Goal: Task Accomplishment & Management: Complete application form

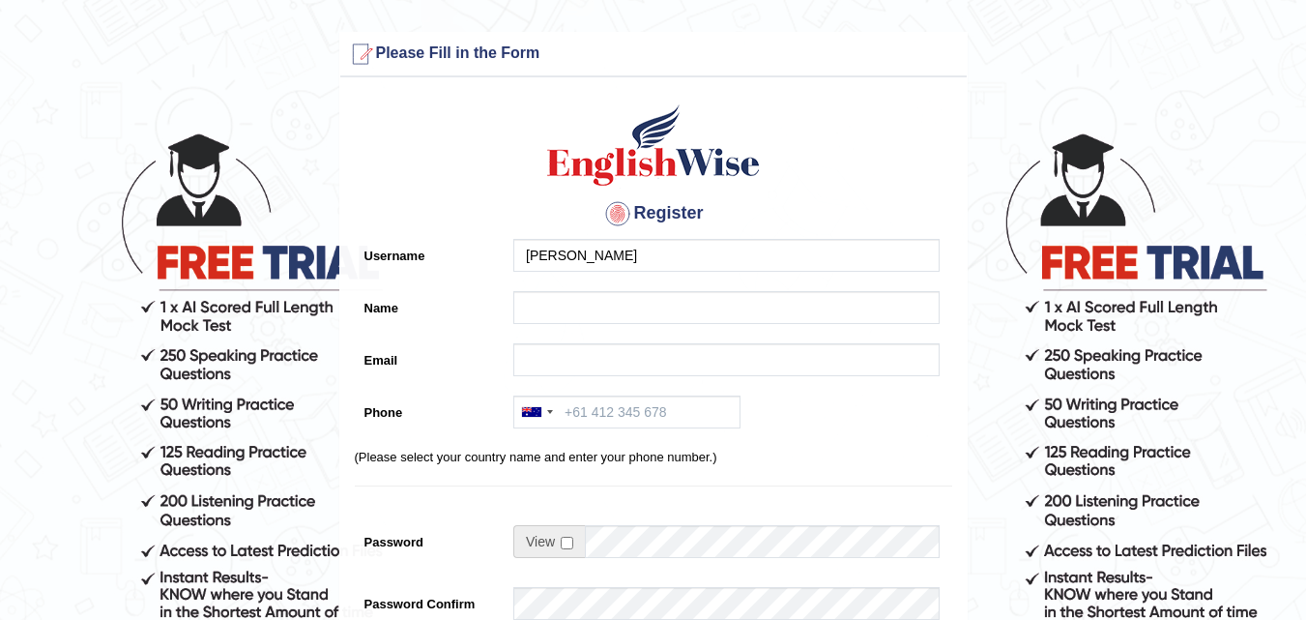
type input "[PERSON_NAME]"
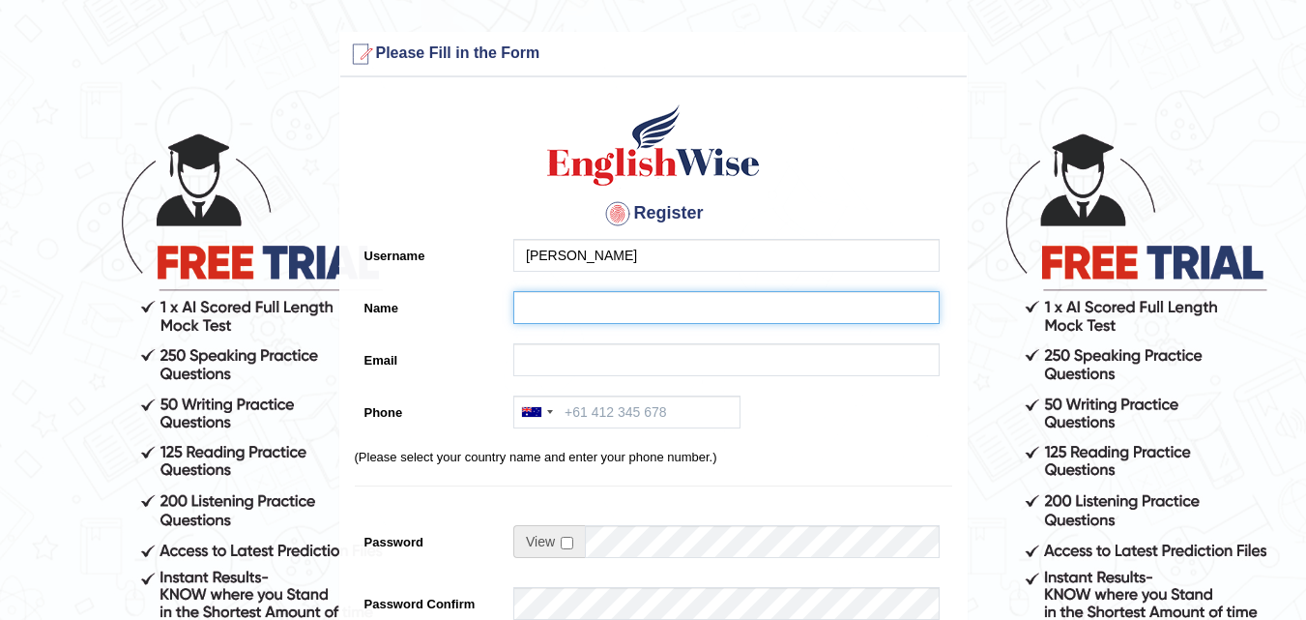
click at [557, 316] on input "Name" at bounding box center [727, 307] width 426 height 33
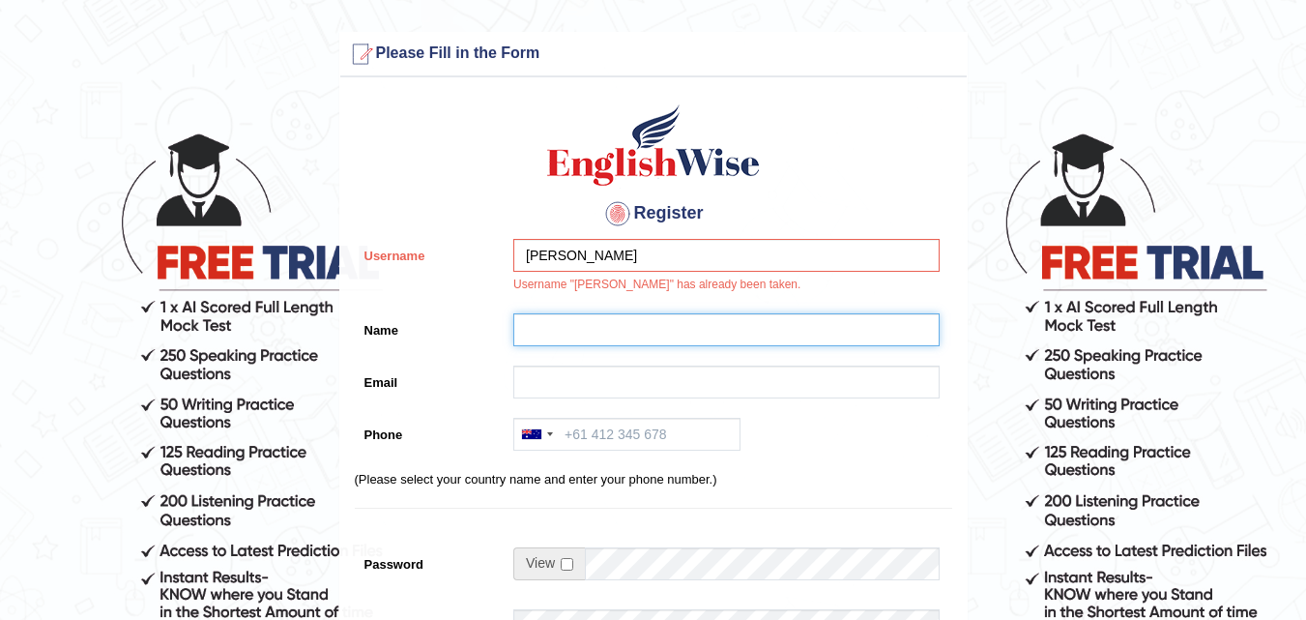
type input "s"
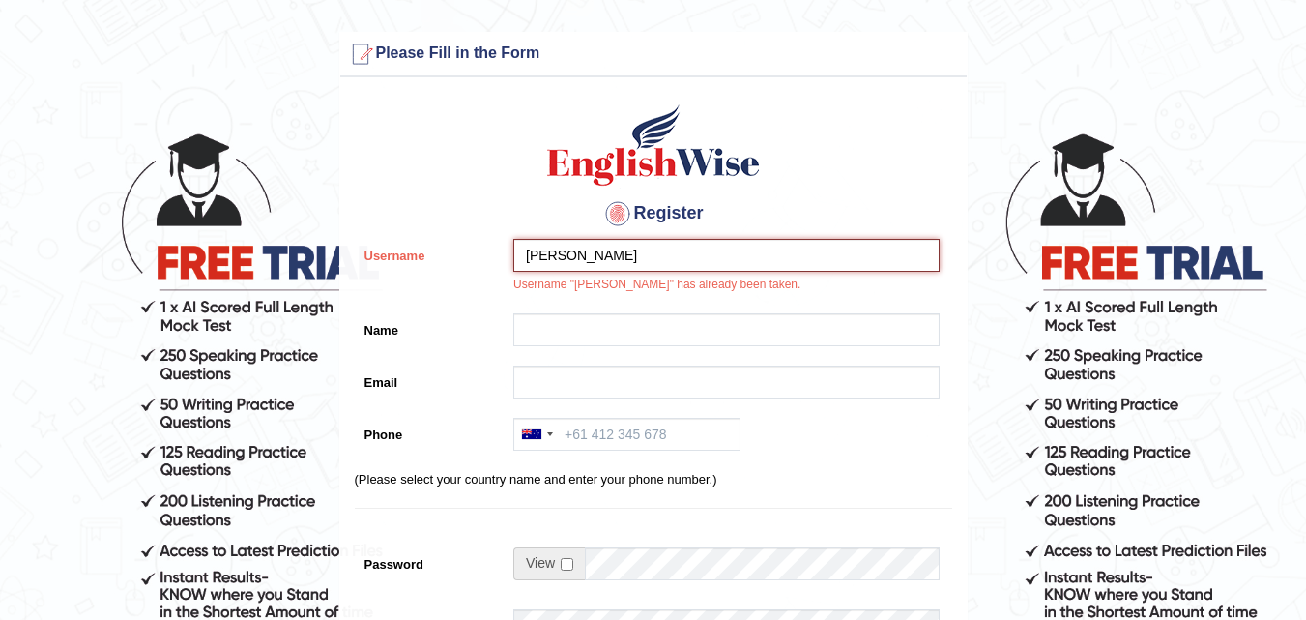
click at [579, 251] on input "[PERSON_NAME]" at bounding box center [727, 255] width 426 height 33
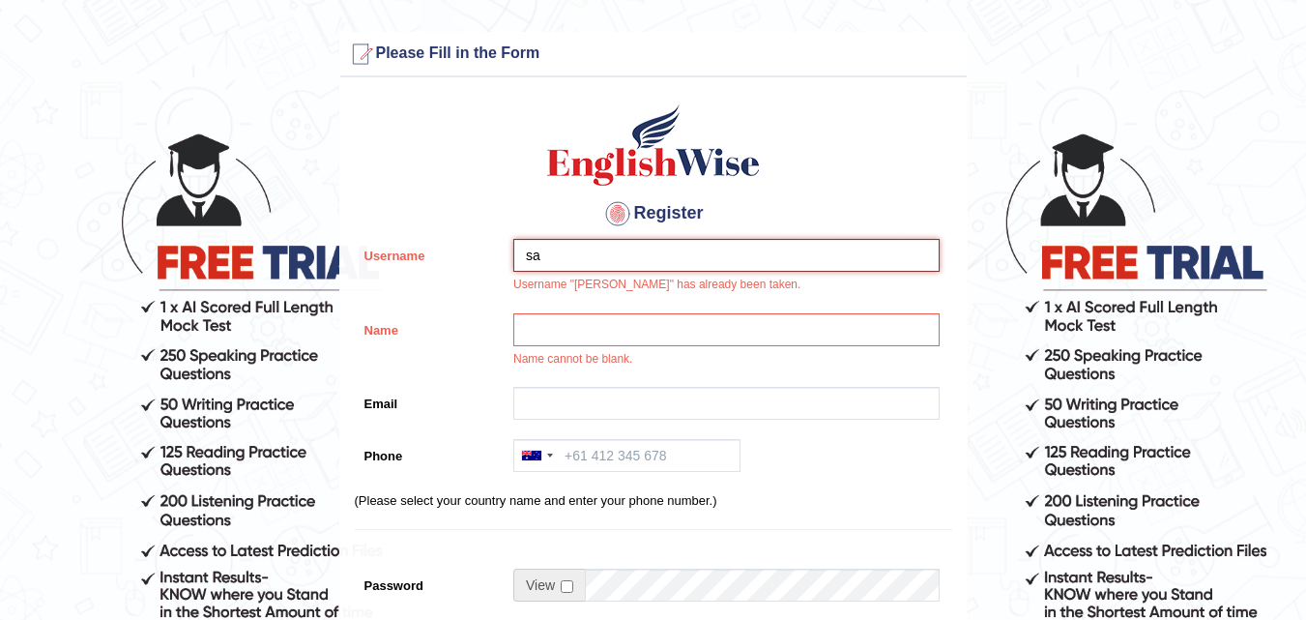
type input "s"
type input "randhawa"
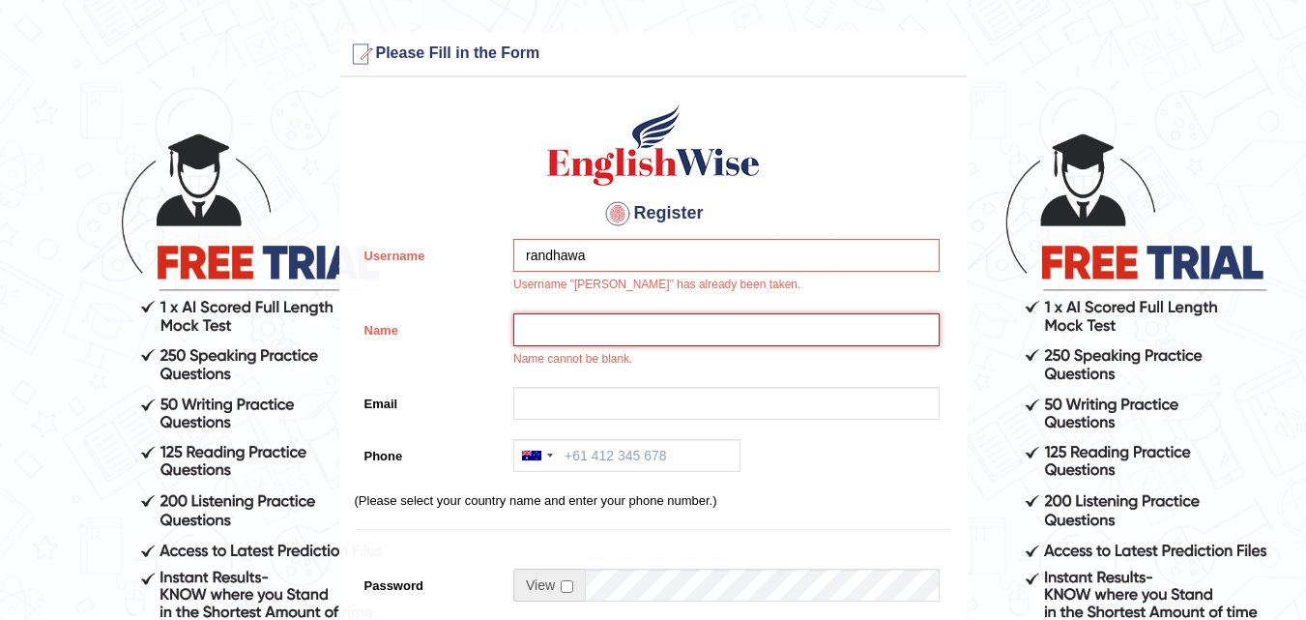
click at [572, 335] on input "Name" at bounding box center [727, 329] width 426 height 33
click at [555, 318] on input "Name" at bounding box center [727, 329] width 426 height 33
click at [555, 334] on input "Name" at bounding box center [727, 329] width 426 height 33
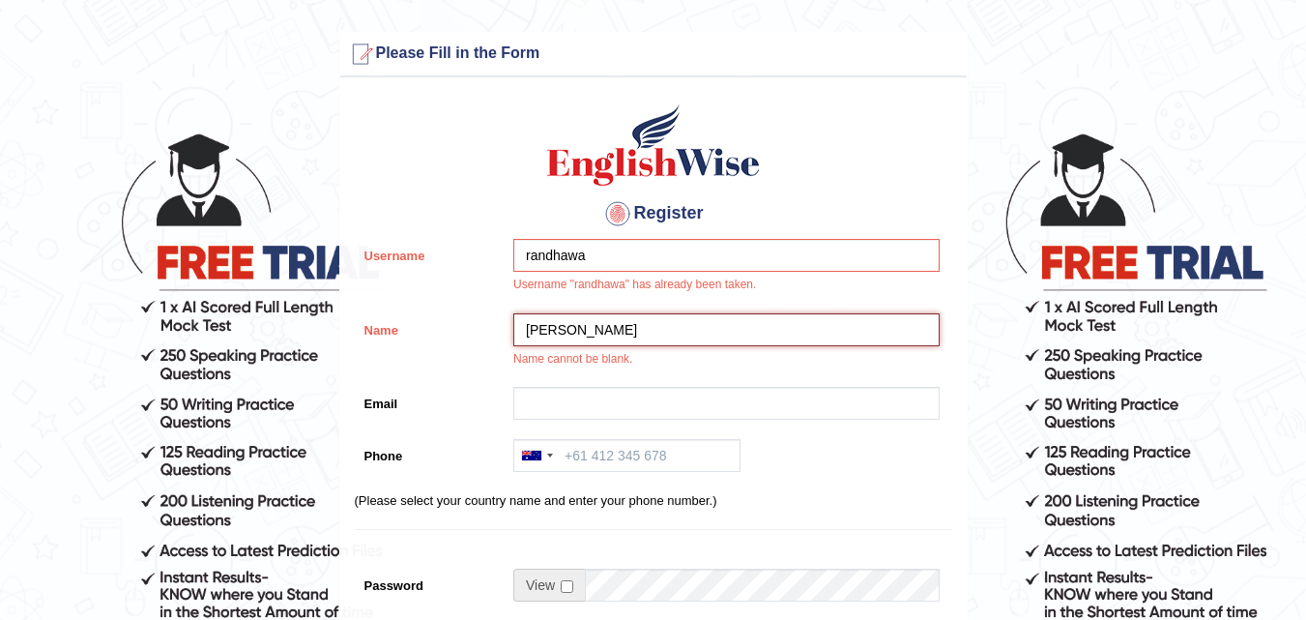
type input "satnam singh"
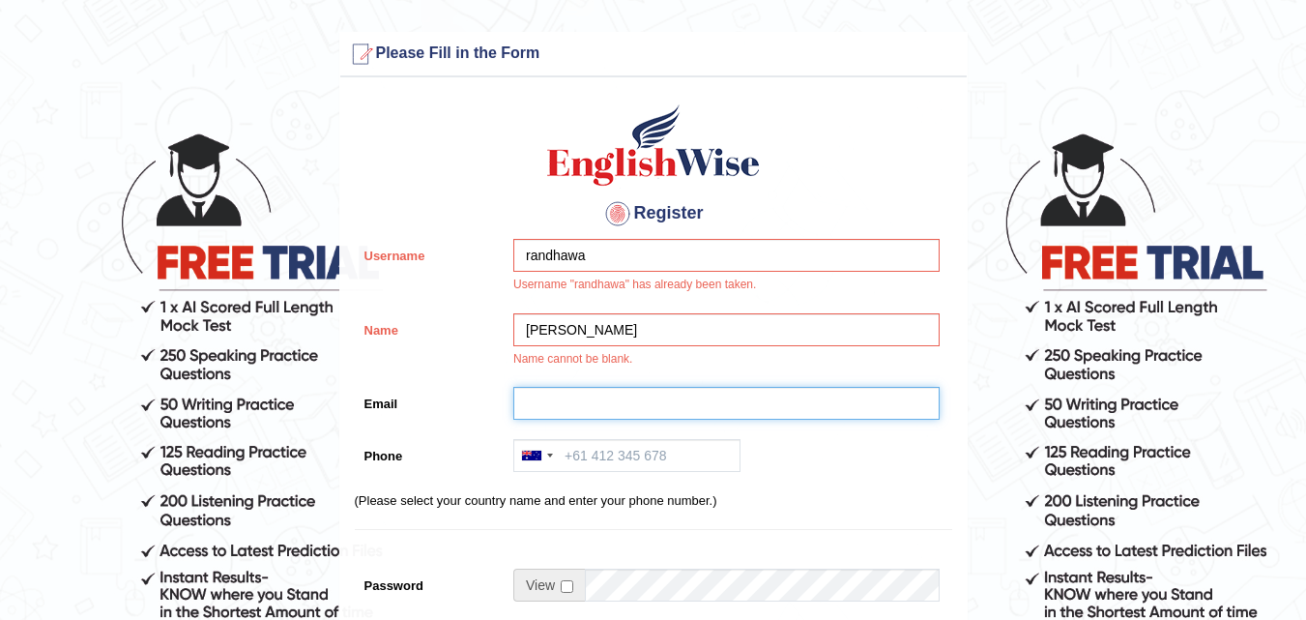
click at [548, 397] on input "Email" at bounding box center [727, 403] width 426 height 33
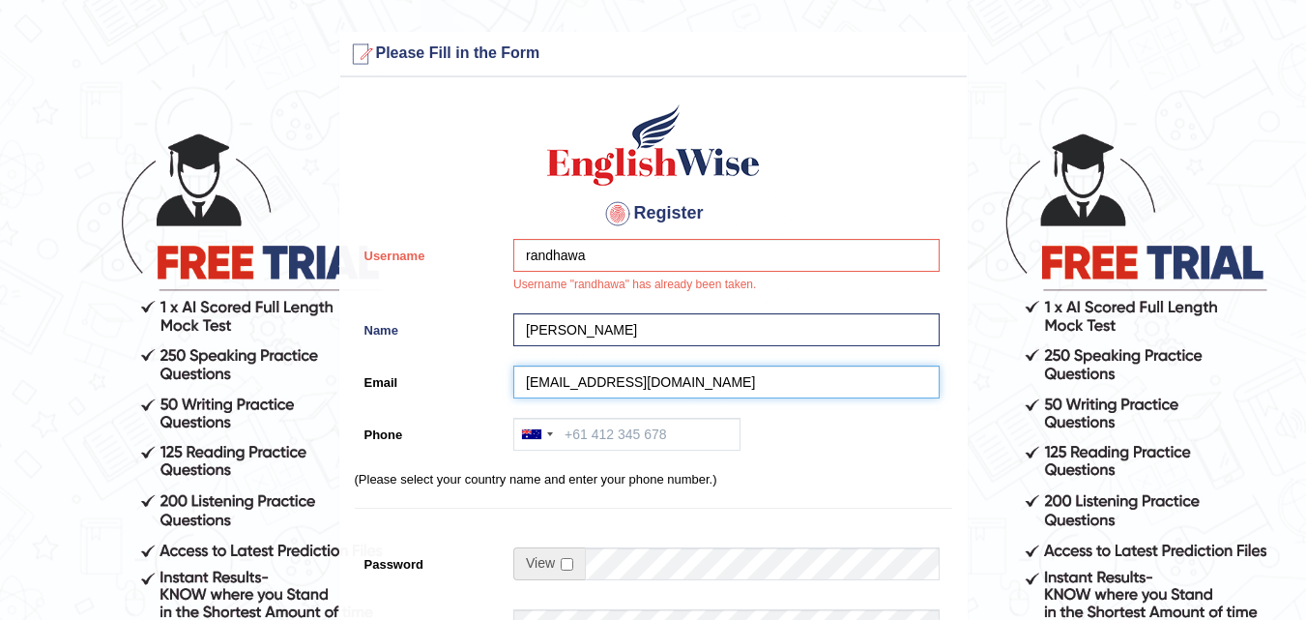
type input "singhsatnam12643@gmail.com"
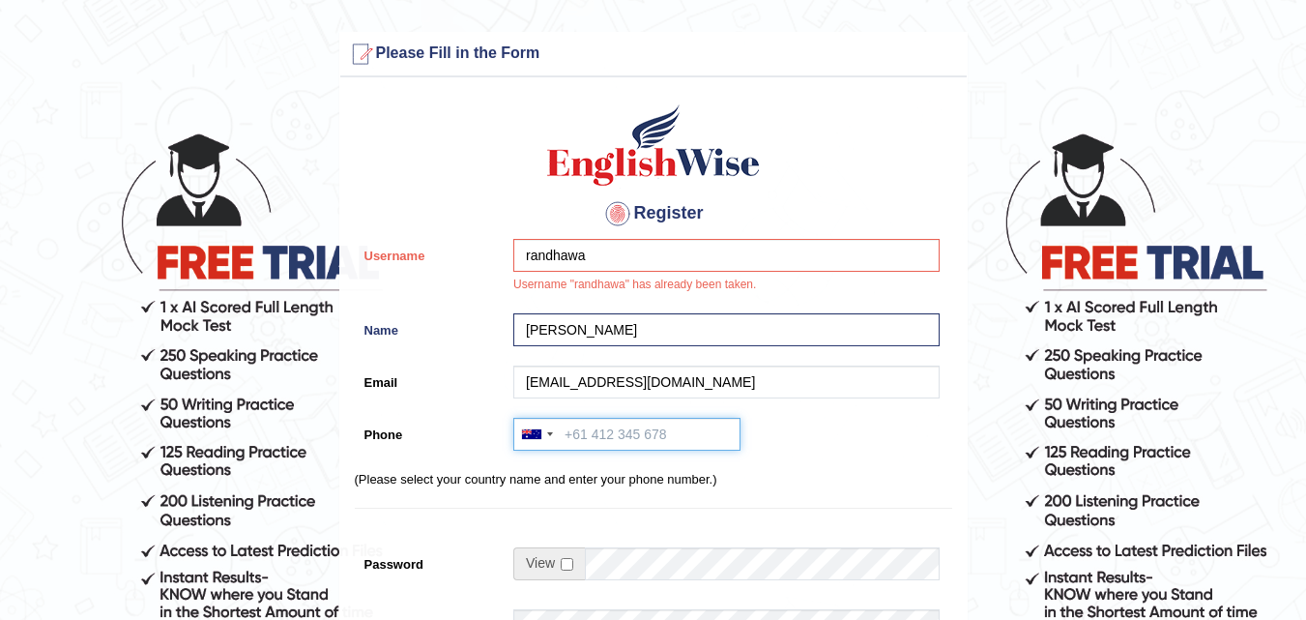
click at [572, 430] on input "Phone" at bounding box center [627, 434] width 227 height 33
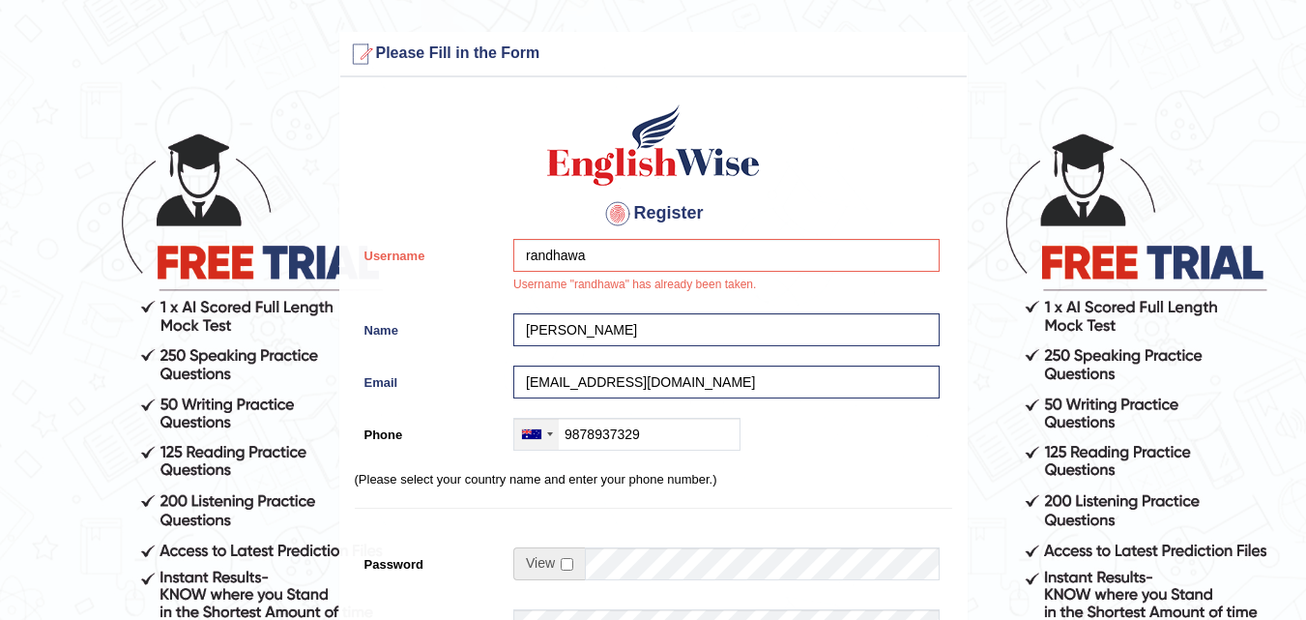
click at [536, 426] on div at bounding box center [536, 434] width 44 height 31
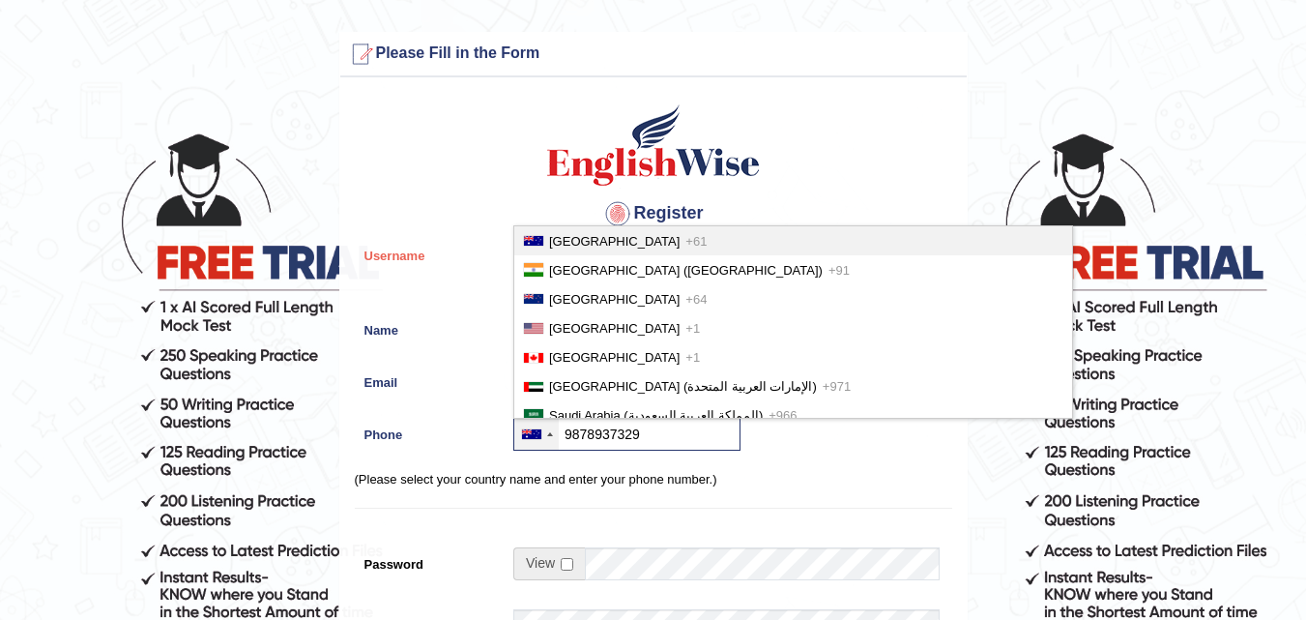
click at [536, 426] on div at bounding box center [536, 434] width 44 height 31
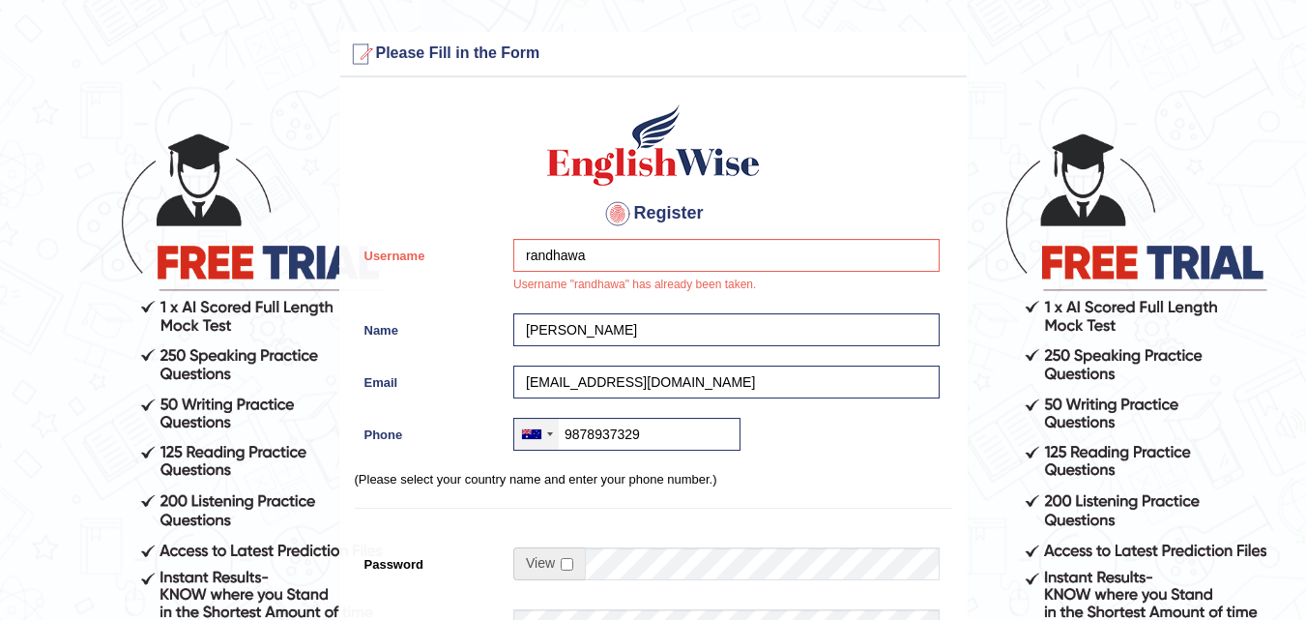
click at [536, 426] on div at bounding box center [536, 434] width 44 height 31
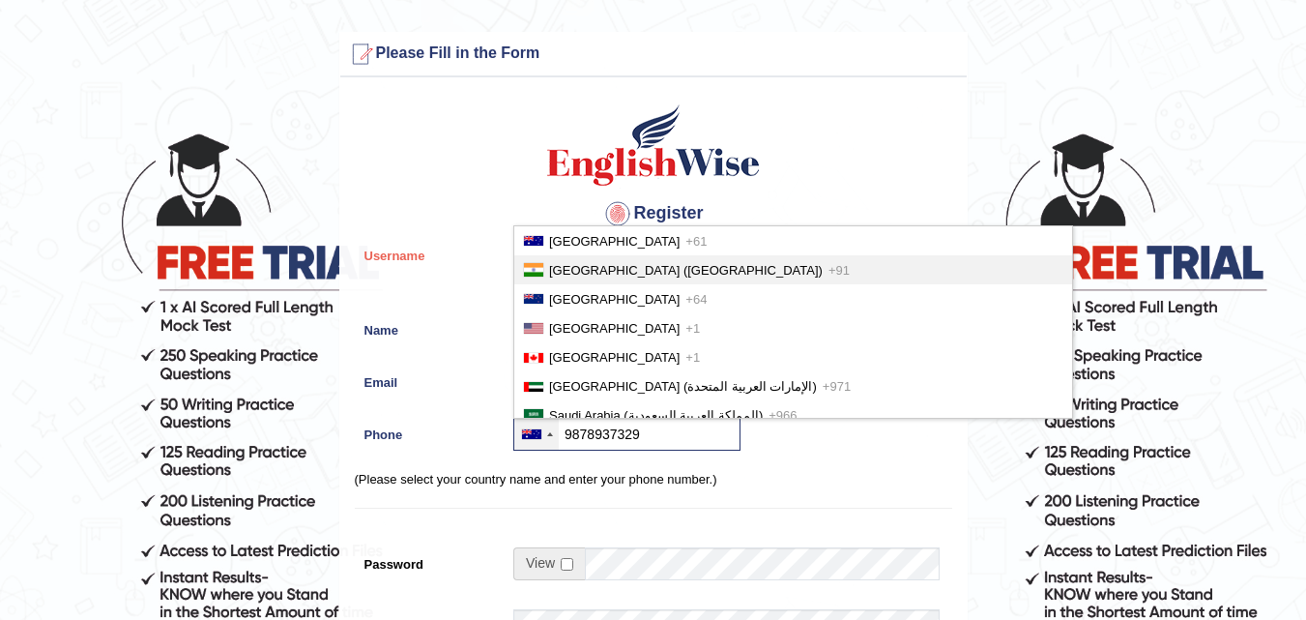
click at [727, 268] on li "India (भारत) +91" at bounding box center [793, 269] width 558 height 29
type input "+919878937329"
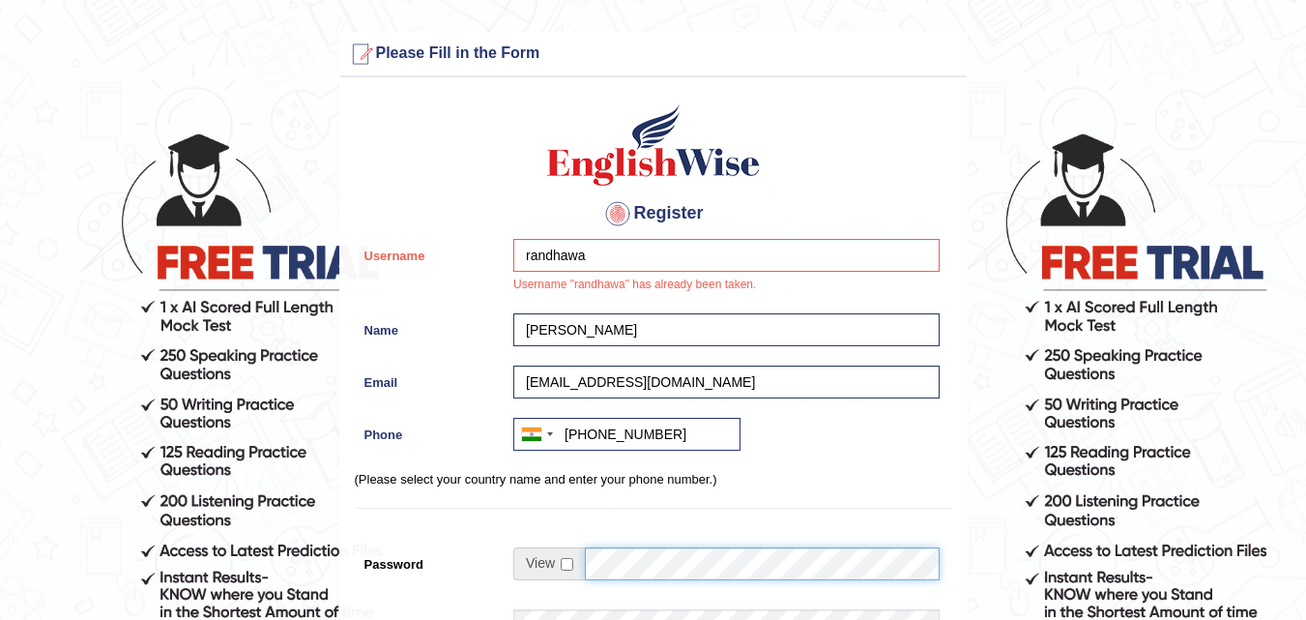
scroll to position [536, 0]
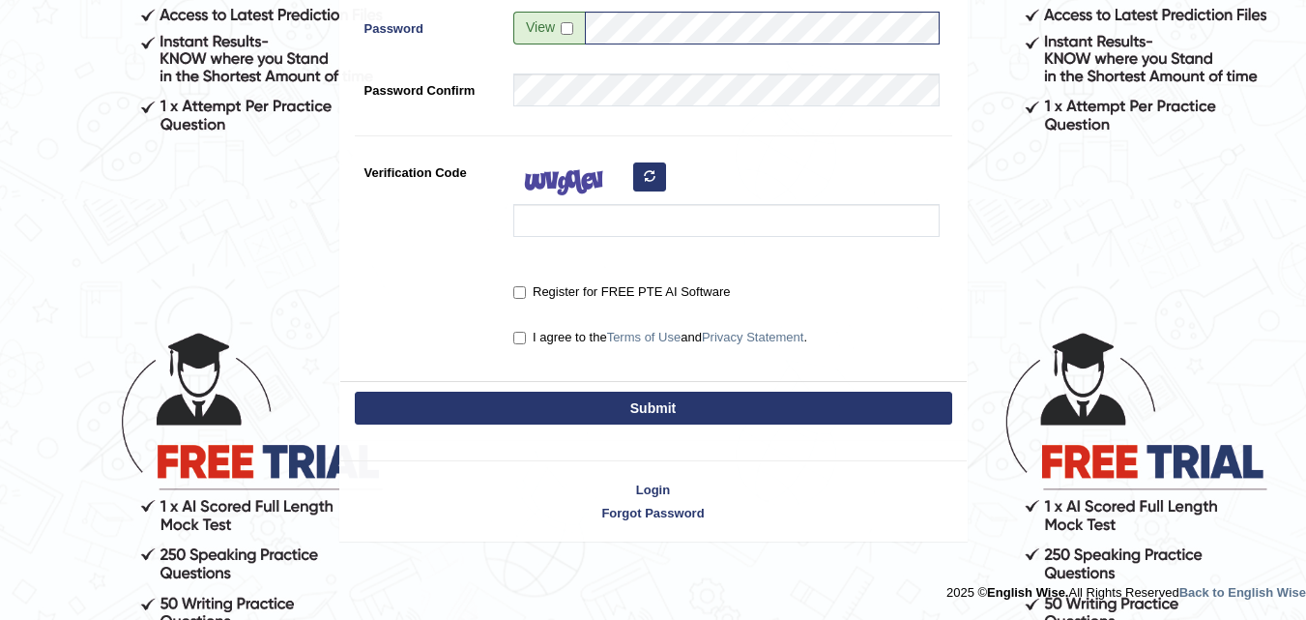
click at [598, 410] on button "Submit" at bounding box center [654, 408] width 598 height 33
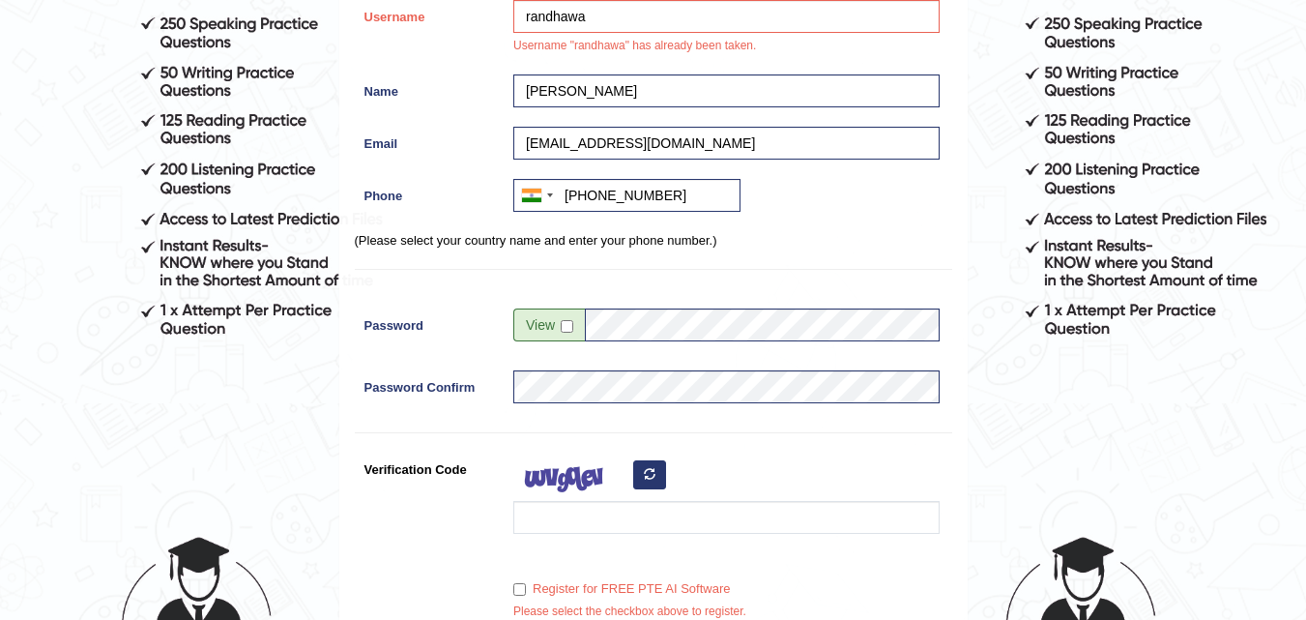
scroll to position [0, 0]
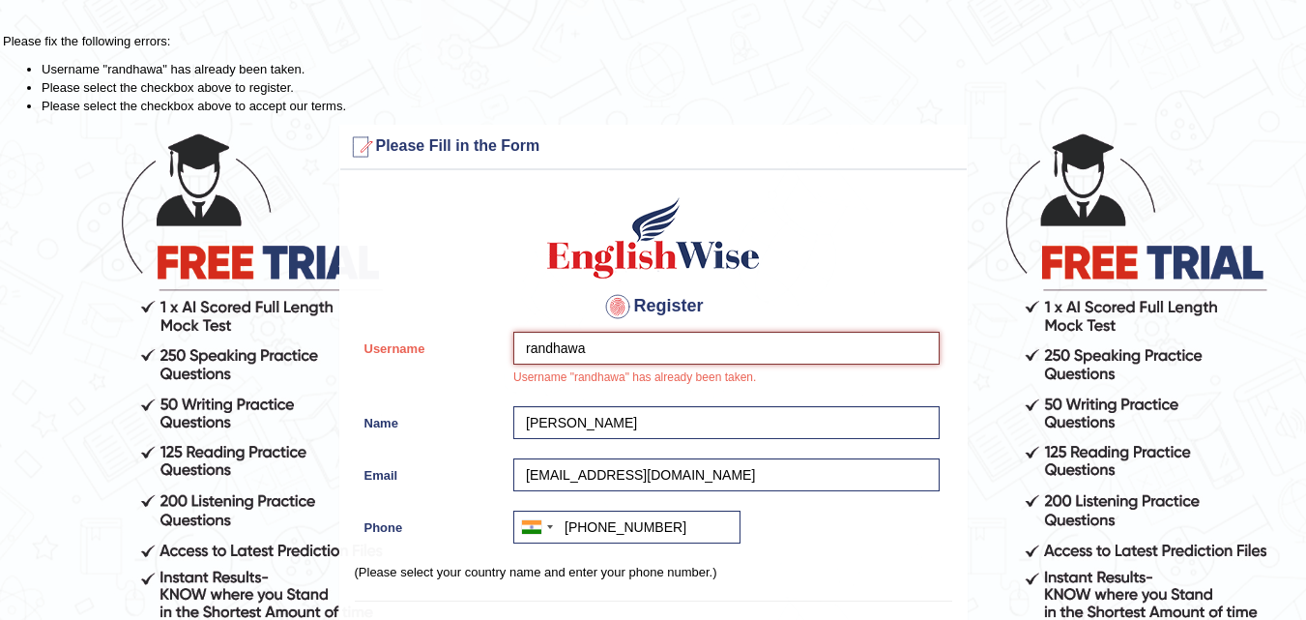
click at [715, 355] on input "randhawa" at bounding box center [727, 348] width 426 height 33
type input "r"
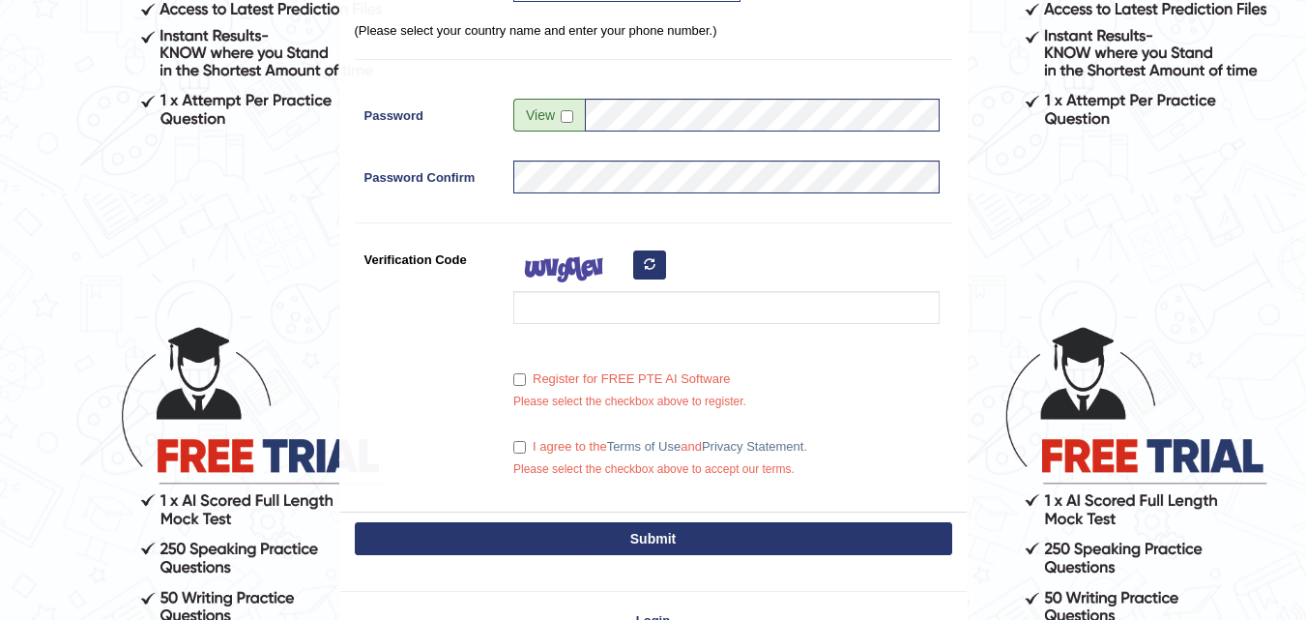
click at [723, 532] on button "Submit" at bounding box center [654, 538] width 598 height 33
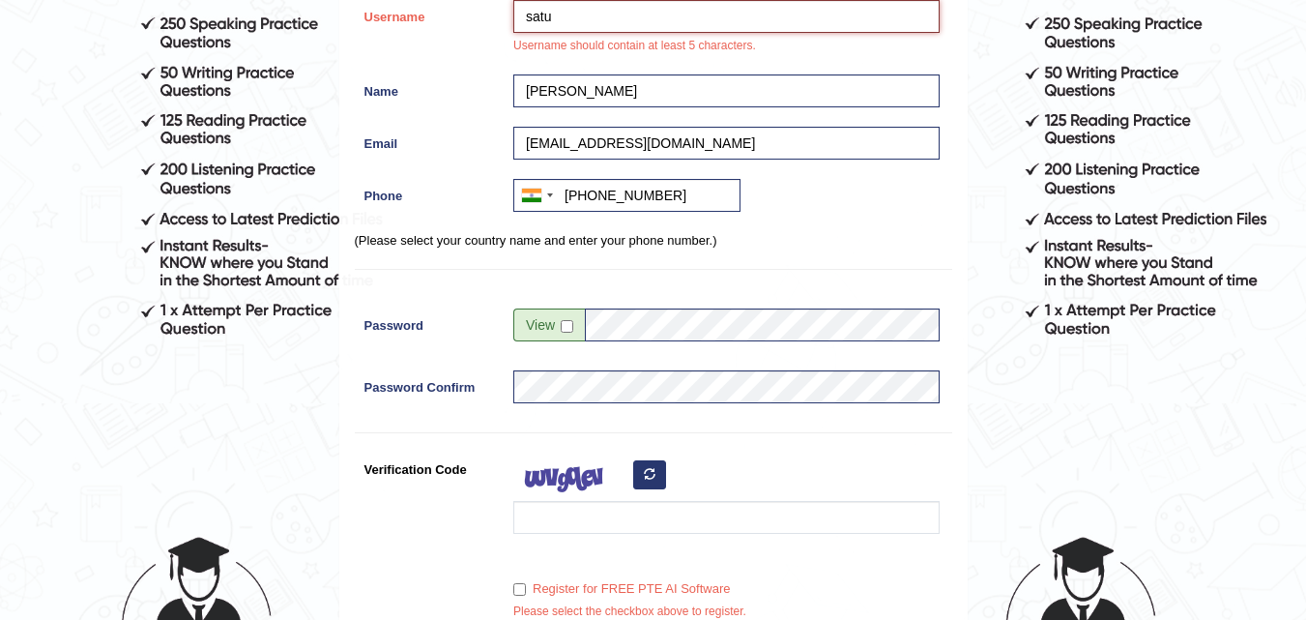
click at [569, 15] on input "satu" at bounding box center [727, 16] width 426 height 33
type input "s"
type input "singhsatnam12643@gmail.com"
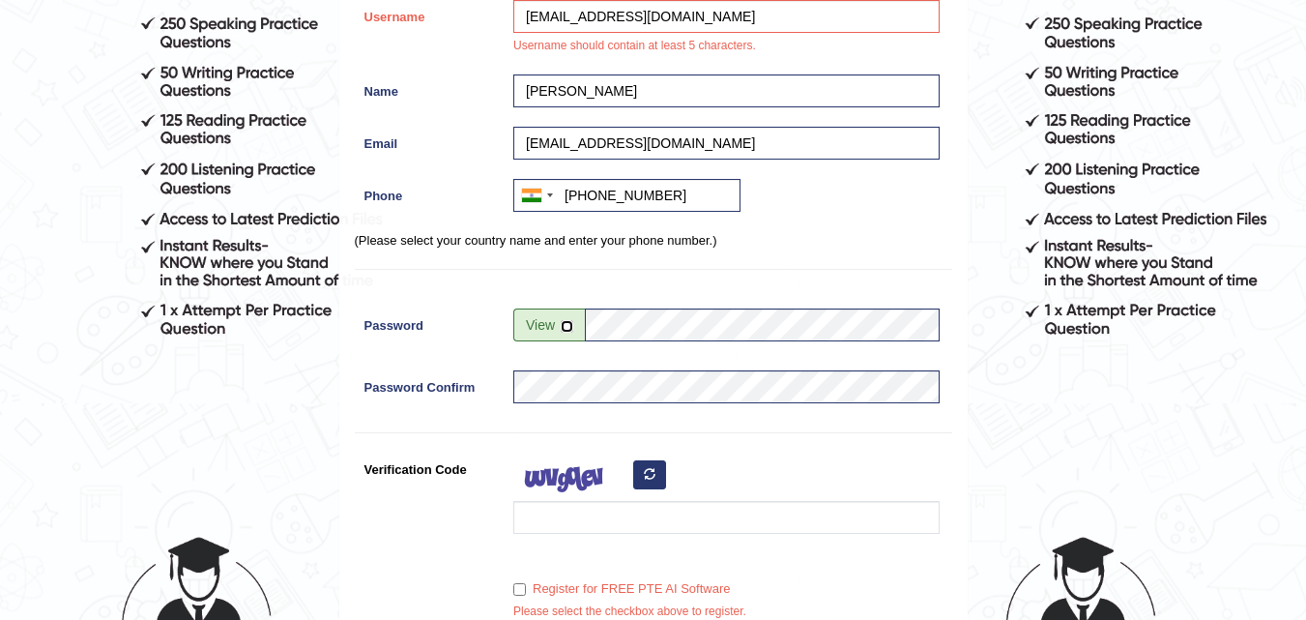
click at [561, 325] on input "checkbox" at bounding box center [567, 326] width 13 height 13
checkbox input "true"
click at [649, 471] on icon "button" at bounding box center [650, 474] width 12 height 12
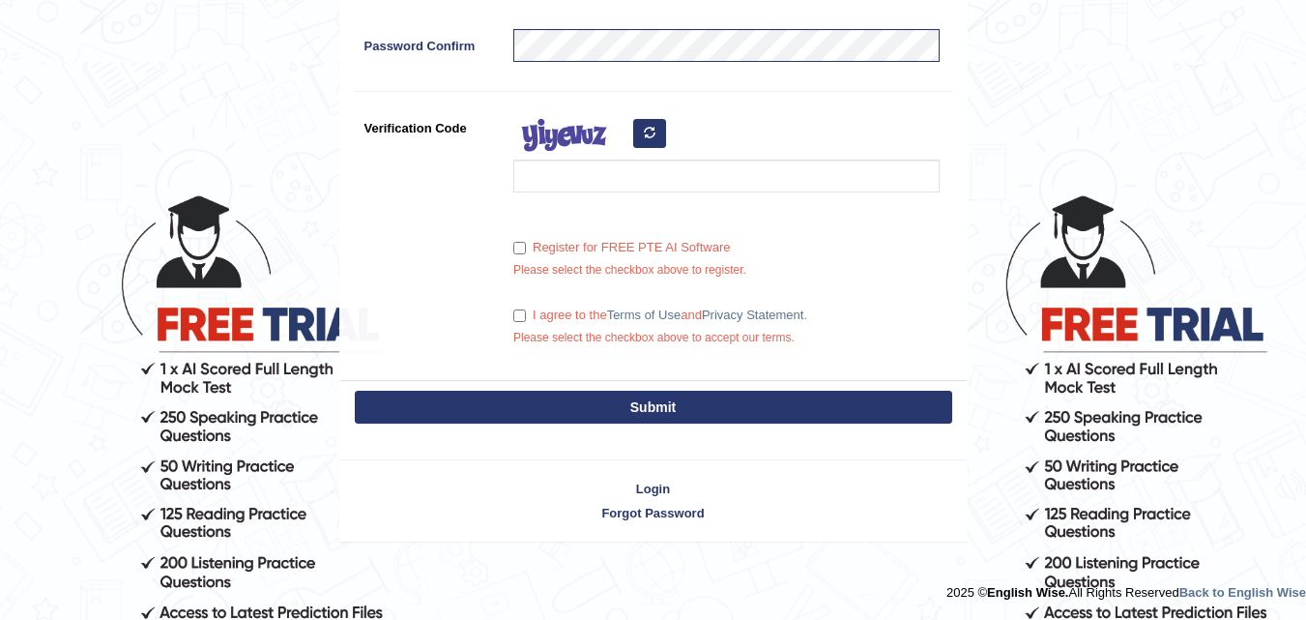
click at [900, 410] on button "Submit" at bounding box center [654, 407] width 598 height 33
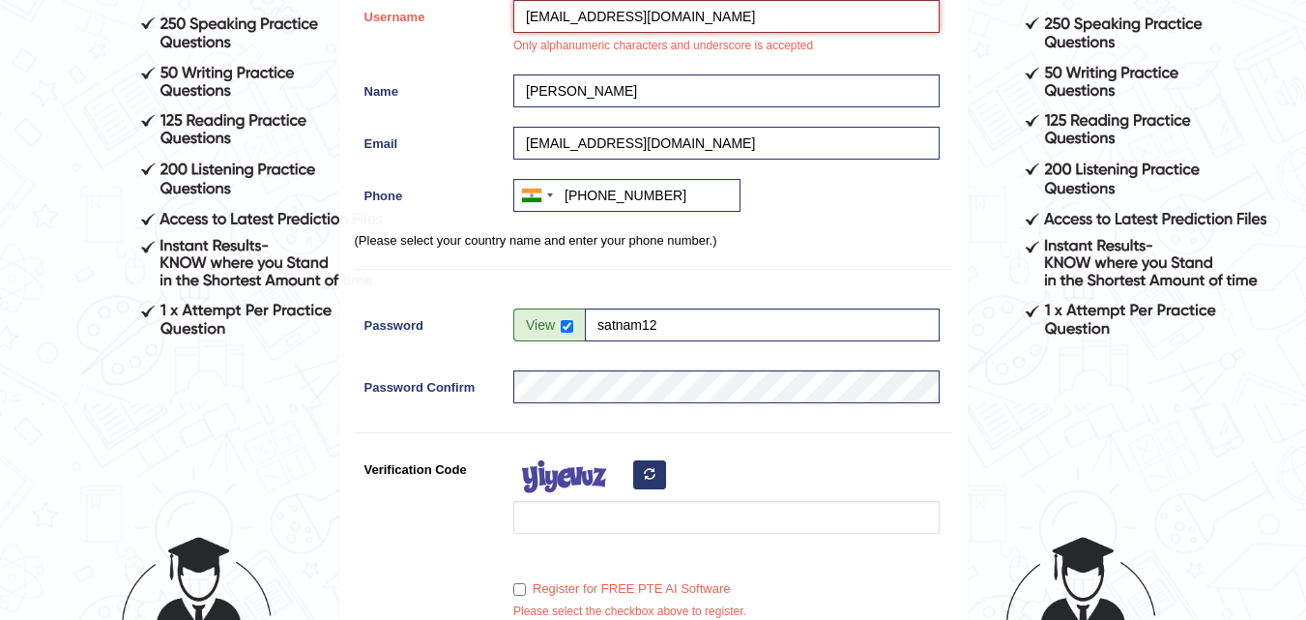
click at [766, 16] on input "singhsatnam12643@gmail.com" at bounding box center [727, 16] width 426 height 33
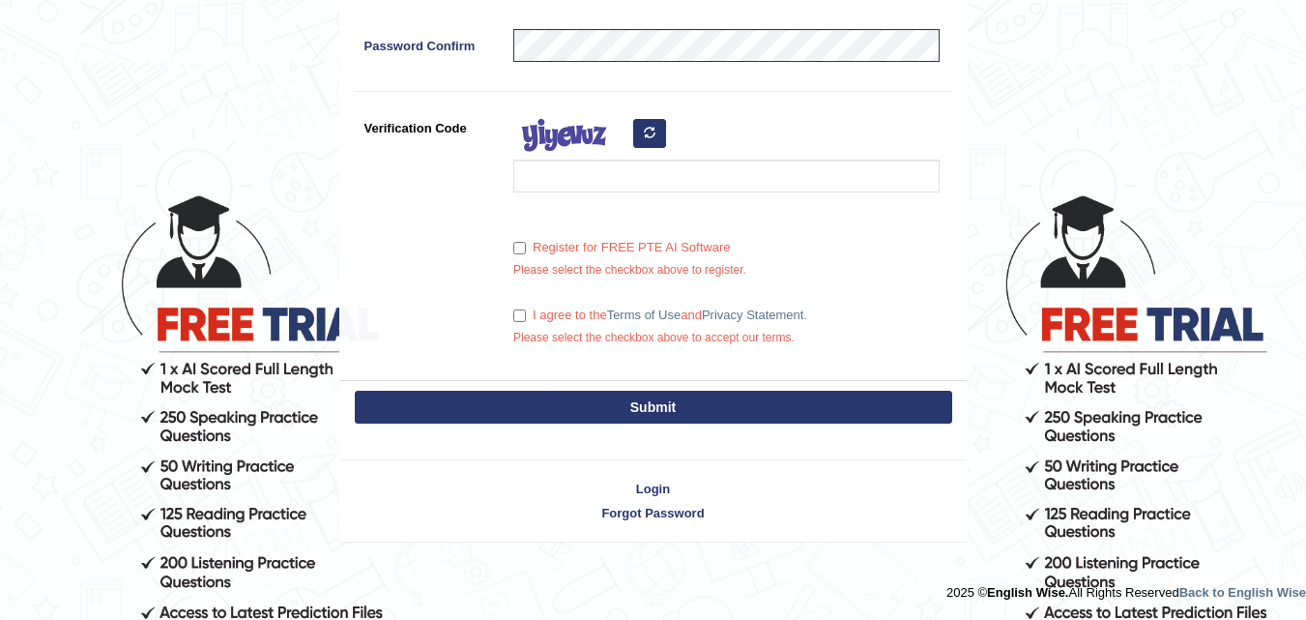
type input "singhsat"
click at [929, 402] on button "Submit" at bounding box center [654, 407] width 598 height 33
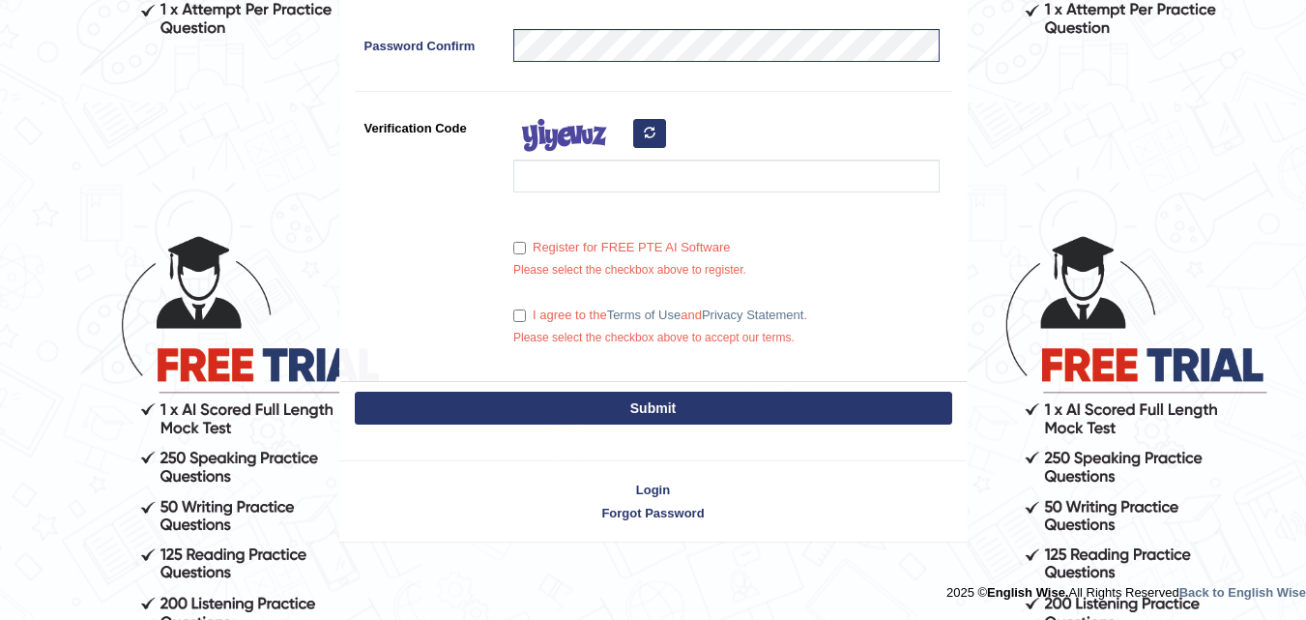
scroll to position [632, 0]
click at [929, 402] on button "Submit" at bounding box center [654, 408] width 598 height 33
click at [602, 416] on button "Submit" at bounding box center [654, 408] width 598 height 33
click at [609, 413] on button "Submit" at bounding box center [654, 408] width 598 height 33
click at [519, 248] on input "Register for FREE PTE AI Software" at bounding box center [520, 248] width 13 height 13
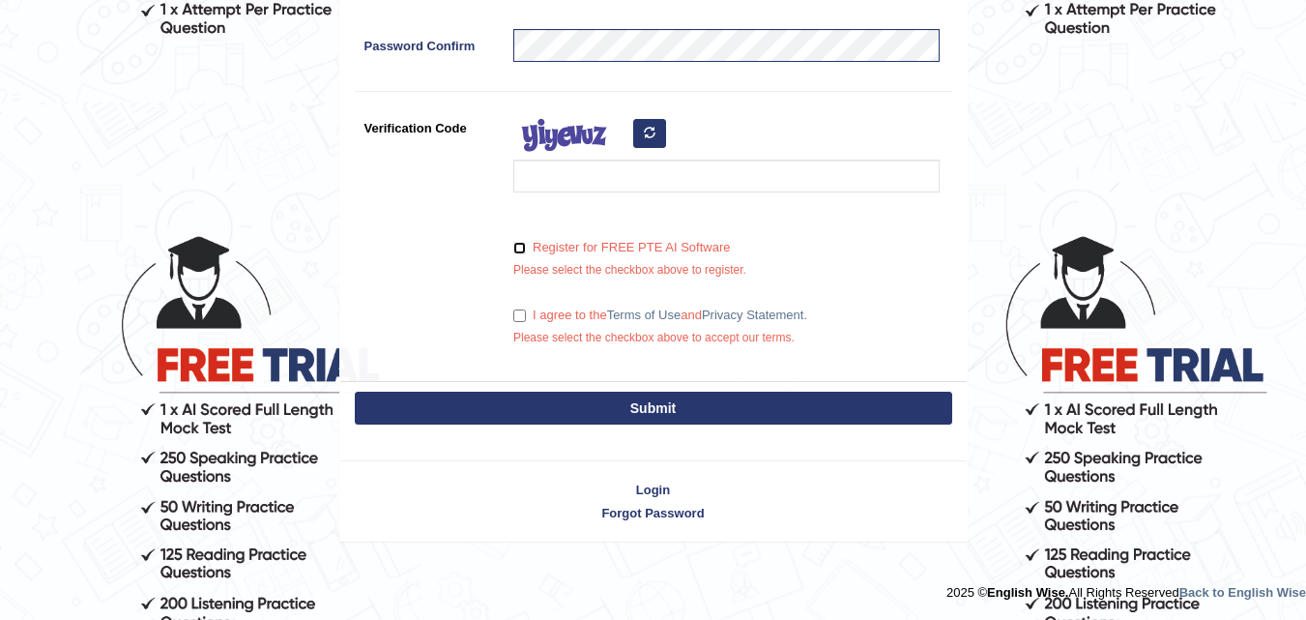
checkbox input "true"
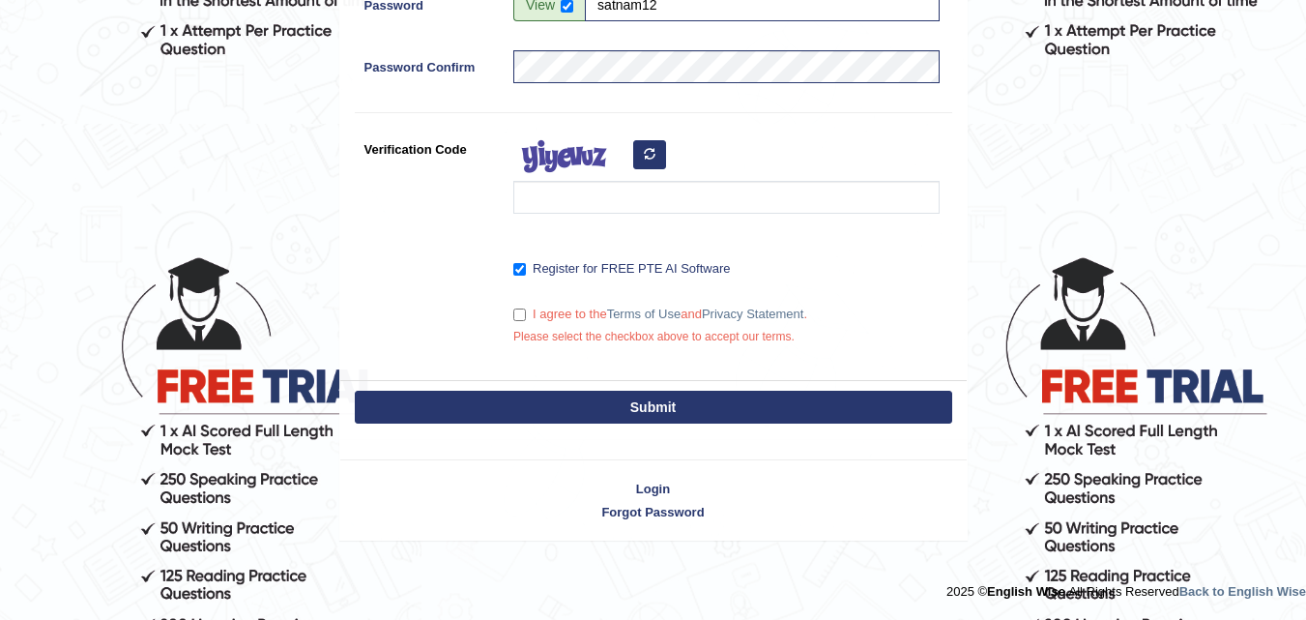
click at [631, 405] on button "Submit" at bounding box center [654, 407] width 598 height 33
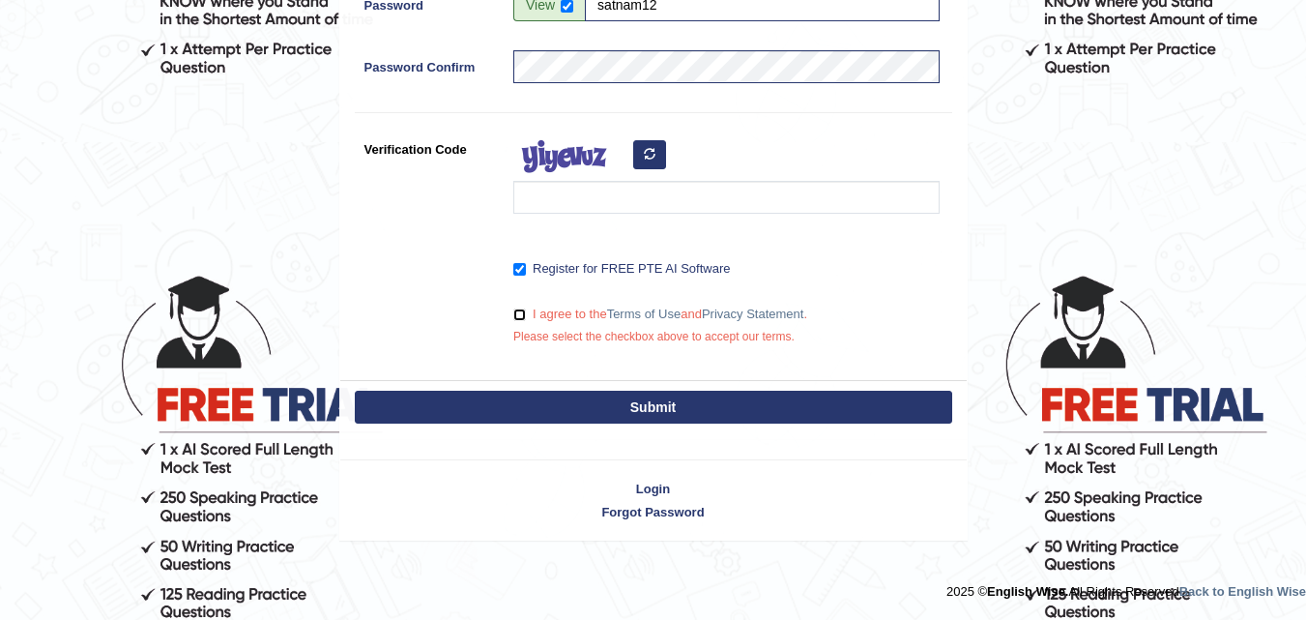
click at [525, 320] on input "I agree to the Terms of Use and Privacy Statement ." at bounding box center [520, 314] width 13 height 13
checkbox input "true"
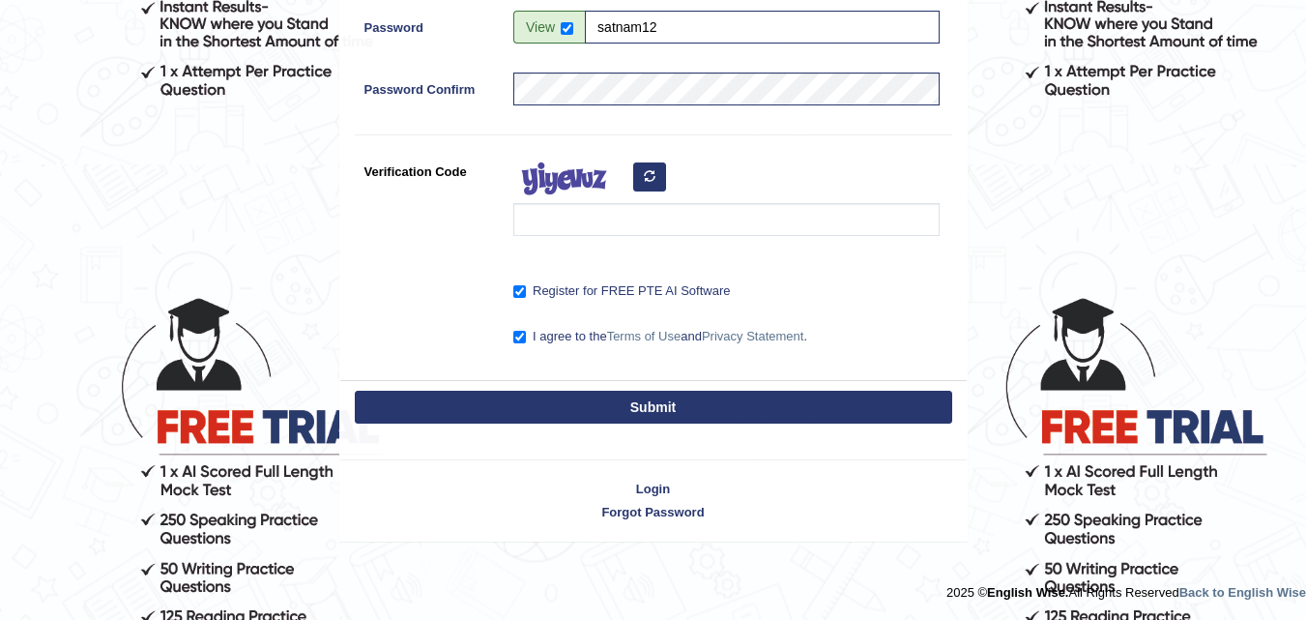
click at [565, 407] on button "Submit" at bounding box center [654, 407] width 598 height 33
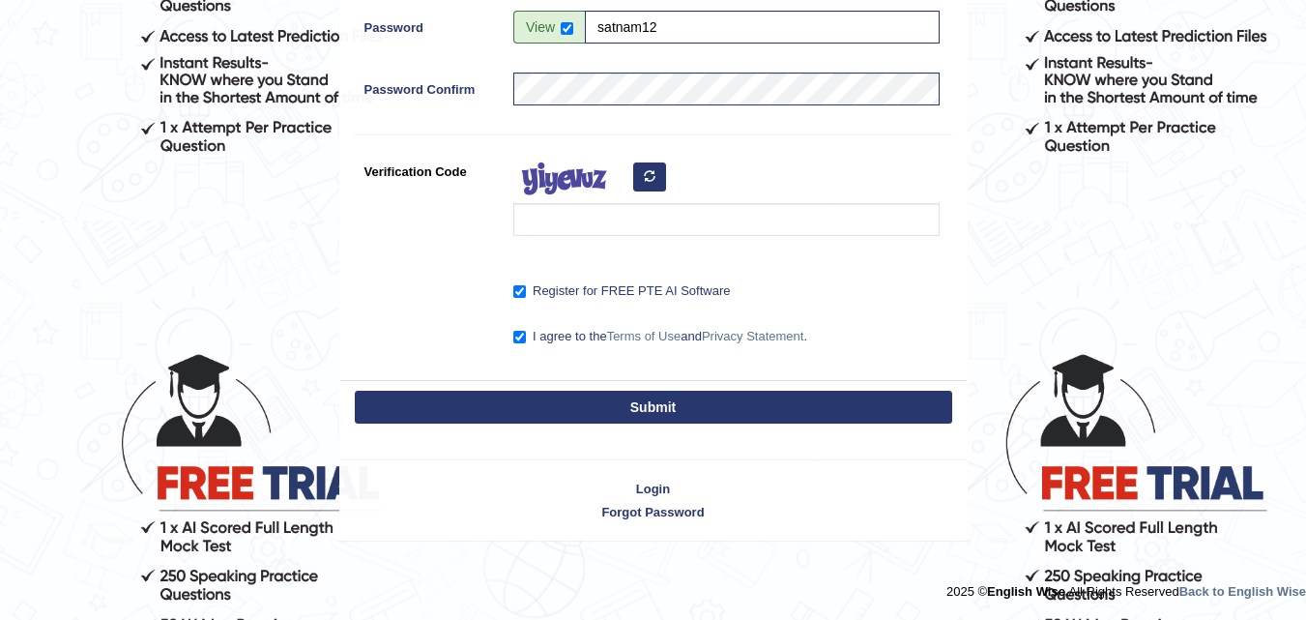
scroll to position [514, 0]
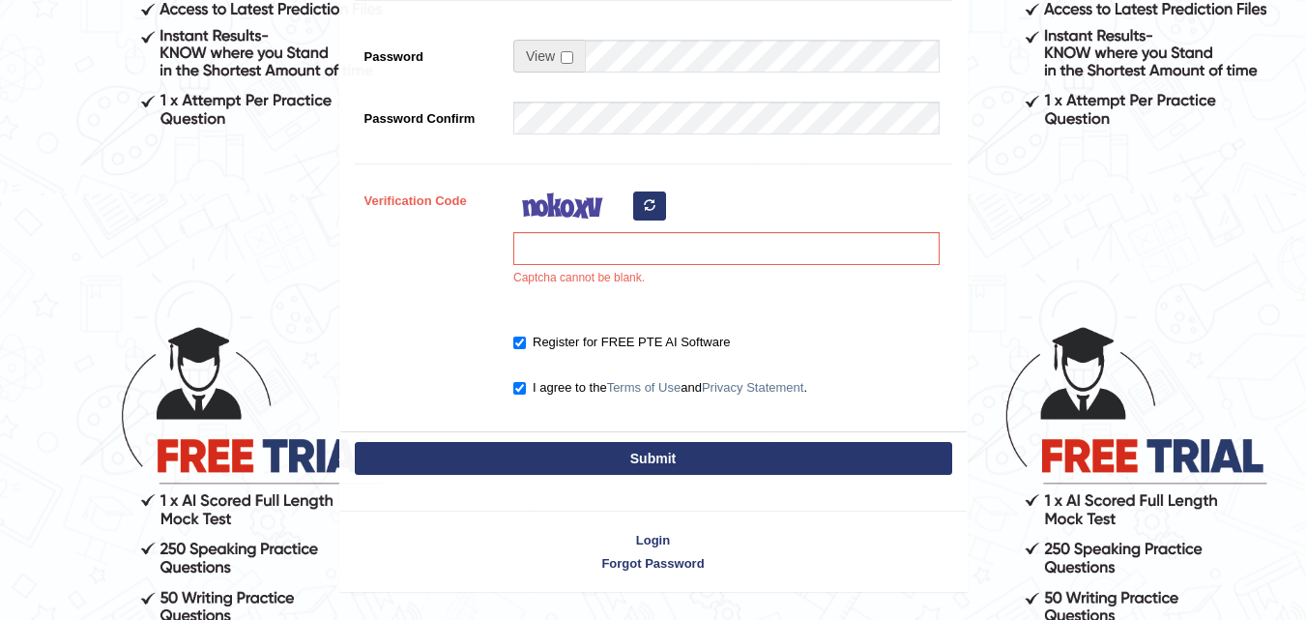
click at [645, 214] on button "button" at bounding box center [649, 205] width 33 height 29
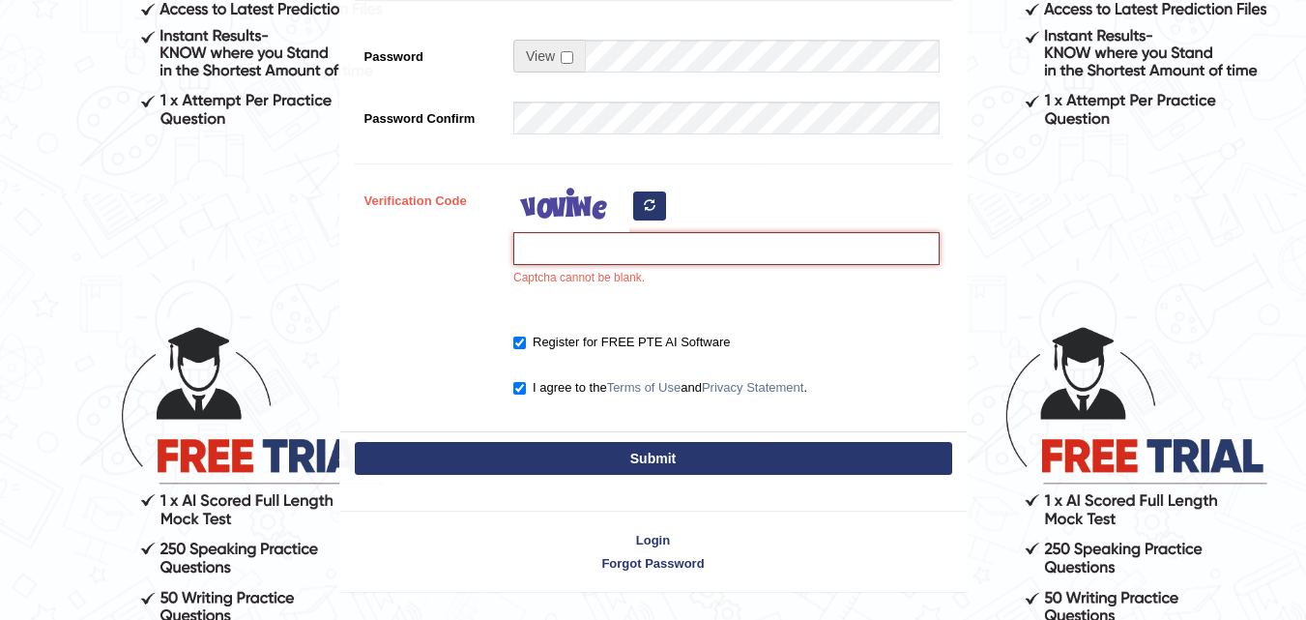
click at [606, 254] on input "Verification Code" at bounding box center [727, 248] width 426 height 33
type input "106014"
click at [573, 447] on button "Submit" at bounding box center [654, 458] width 598 height 33
type input "[PHONE_NUMBER]"
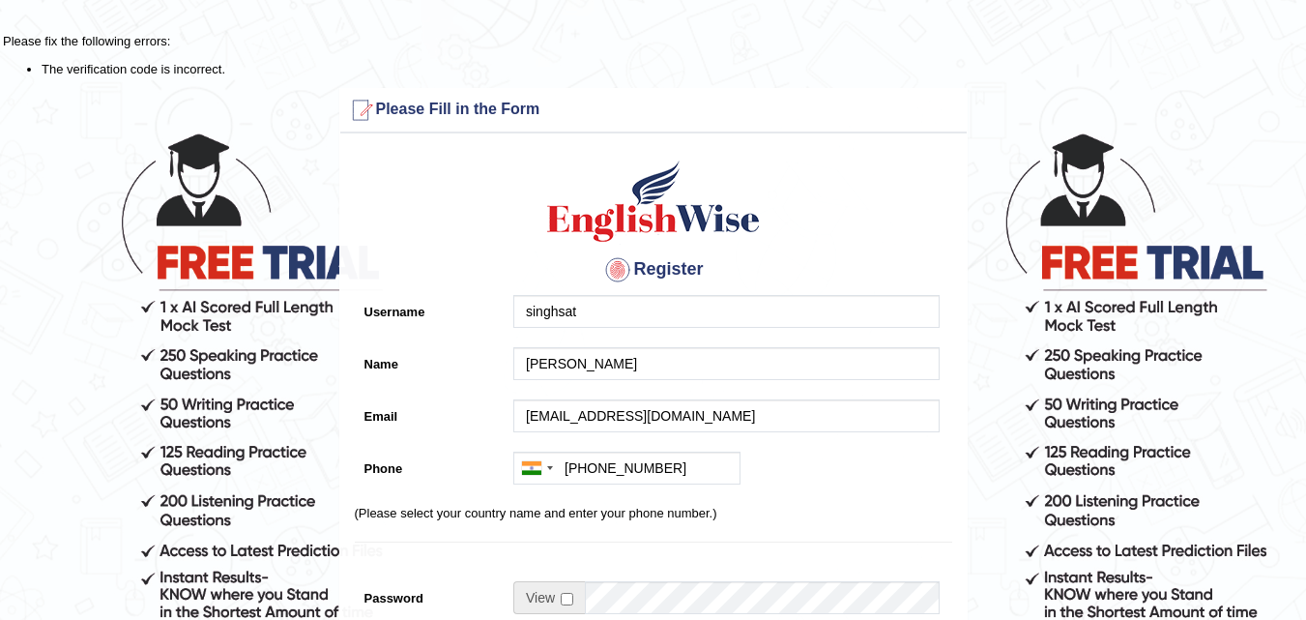
scroll to position [542, 0]
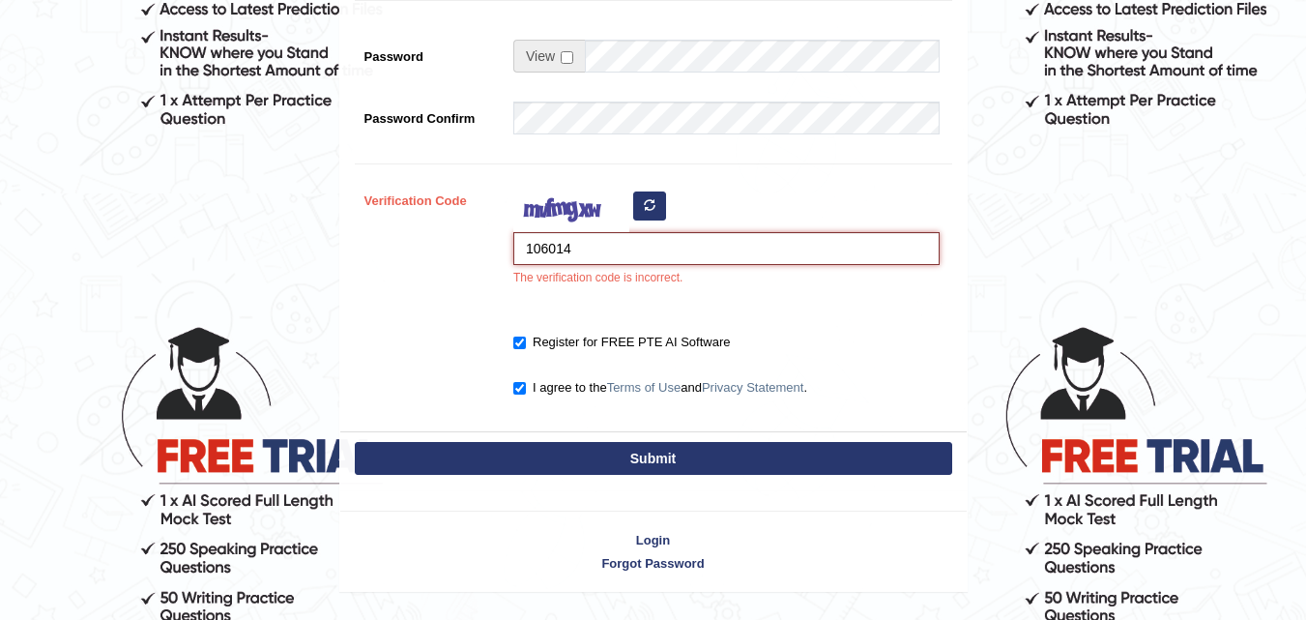
click at [610, 247] on input "106014" at bounding box center [727, 248] width 426 height 33
click at [659, 206] on button "button" at bounding box center [649, 205] width 33 height 29
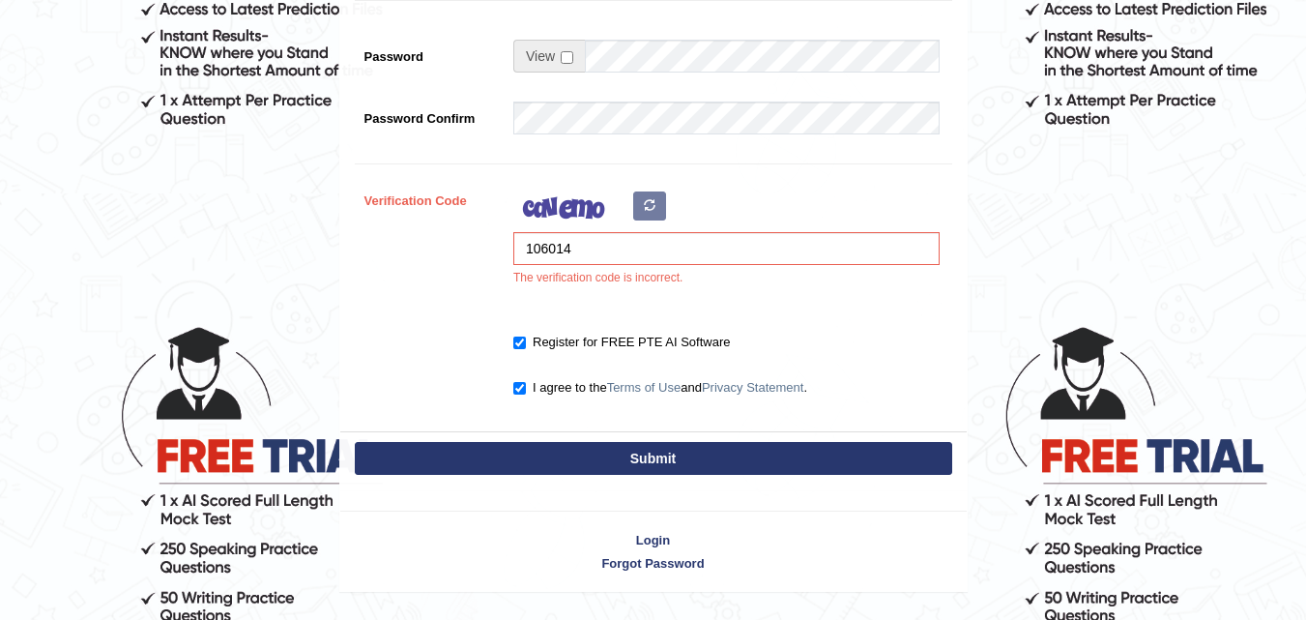
click at [663, 455] on button "Submit" at bounding box center [654, 458] width 598 height 33
type input "[PHONE_NUMBER]"
click at [663, 455] on button "Submit" at bounding box center [654, 458] width 598 height 33
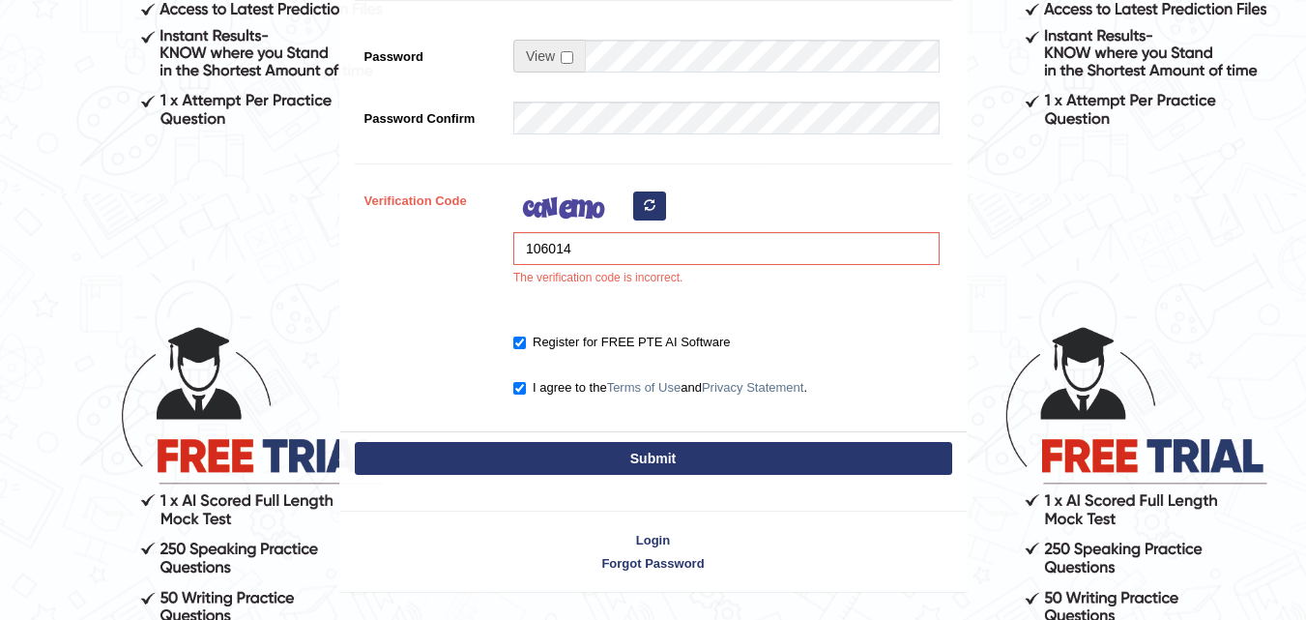
click at [663, 455] on button "Submit" at bounding box center [654, 458] width 598 height 33
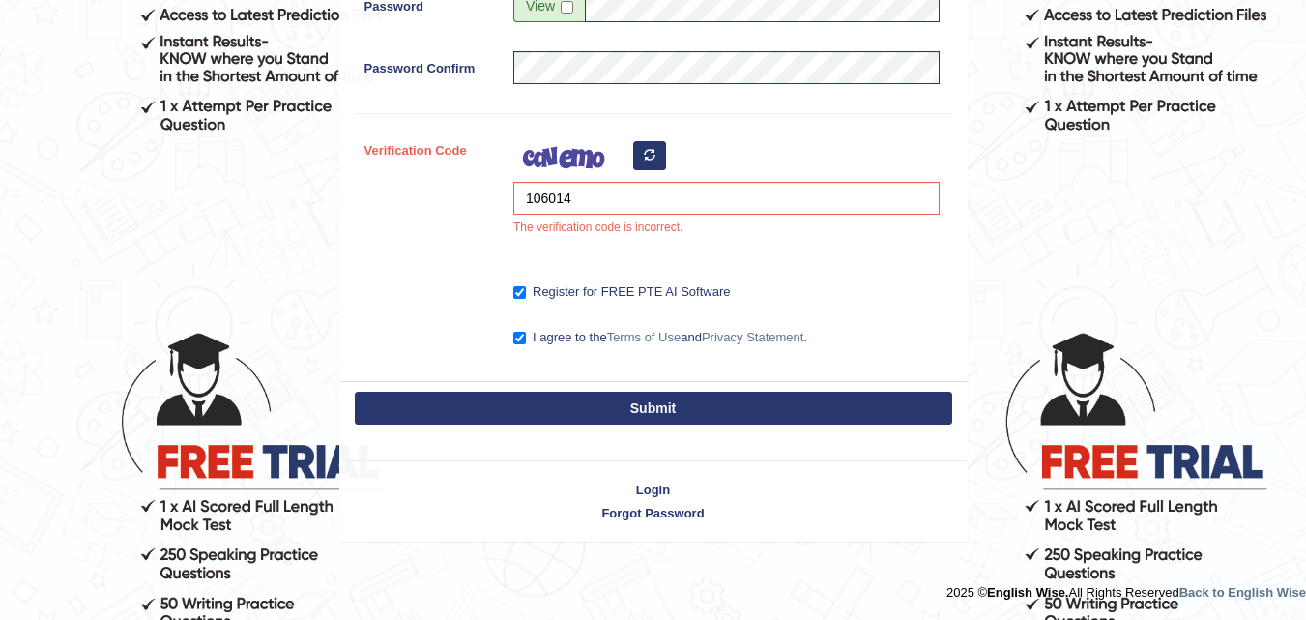
click at [663, 425] on button "Submit" at bounding box center [654, 408] width 598 height 33
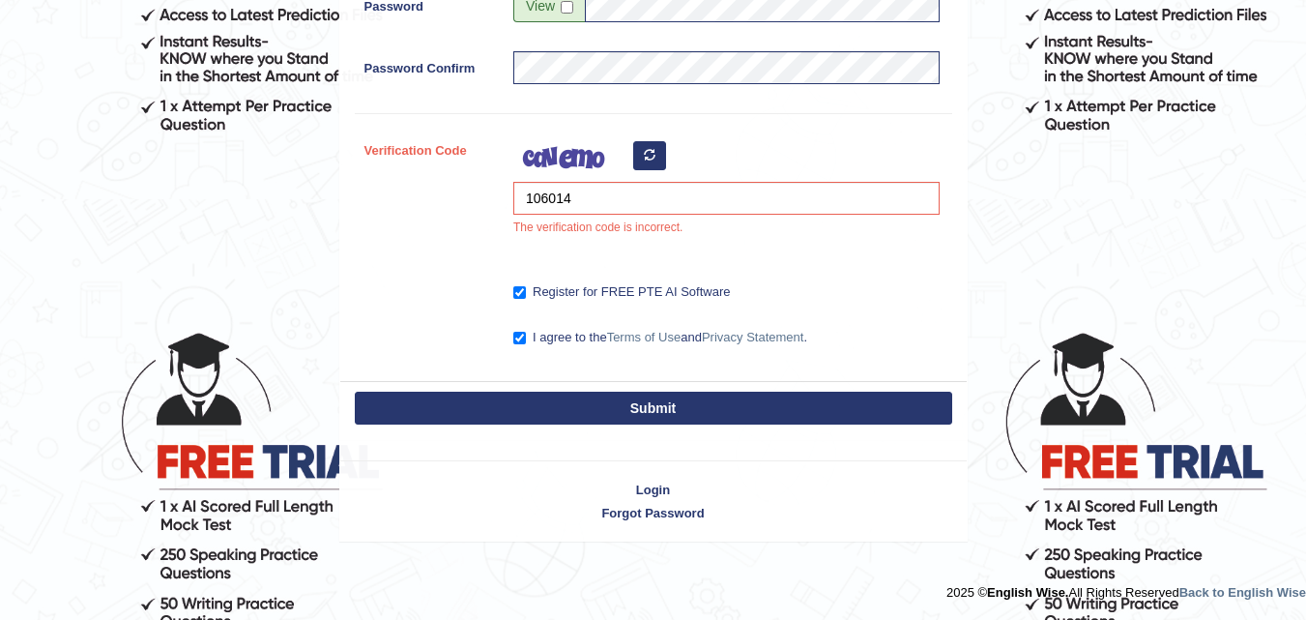
click at [663, 425] on button "Submit" at bounding box center [654, 408] width 598 height 33
click at [565, 14] on input "checkbox" at bounding box center [567, 7] width 13 height 13
checkbox input "true"
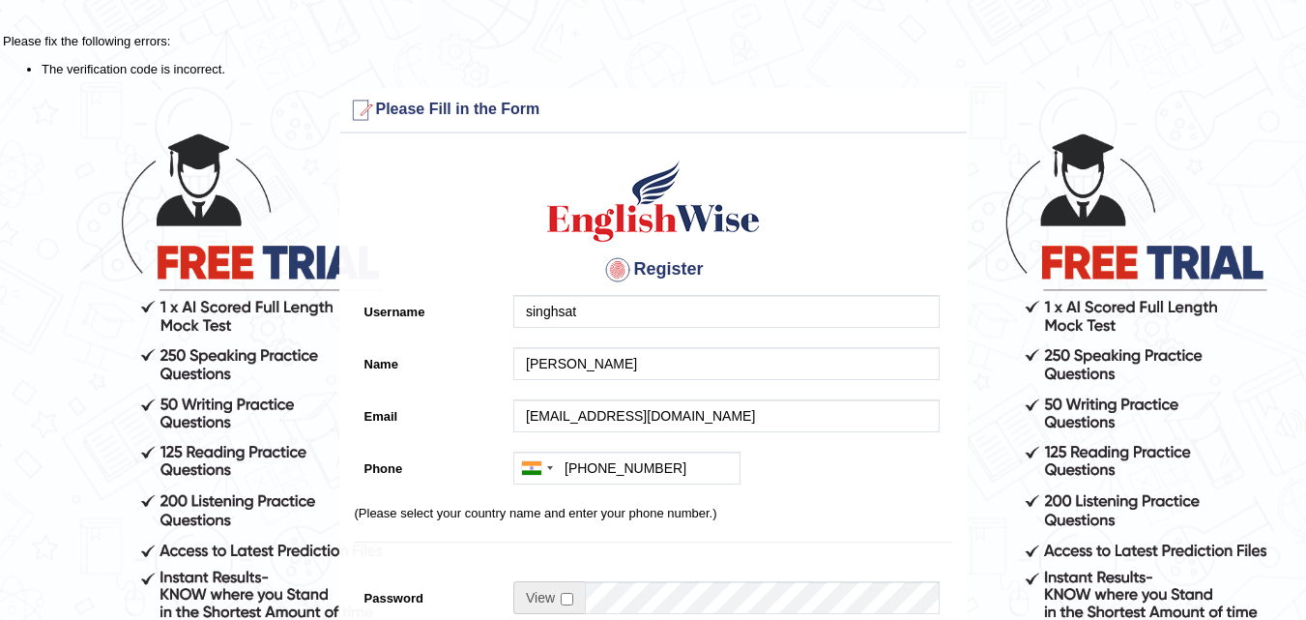
scroll to position [542, 0]
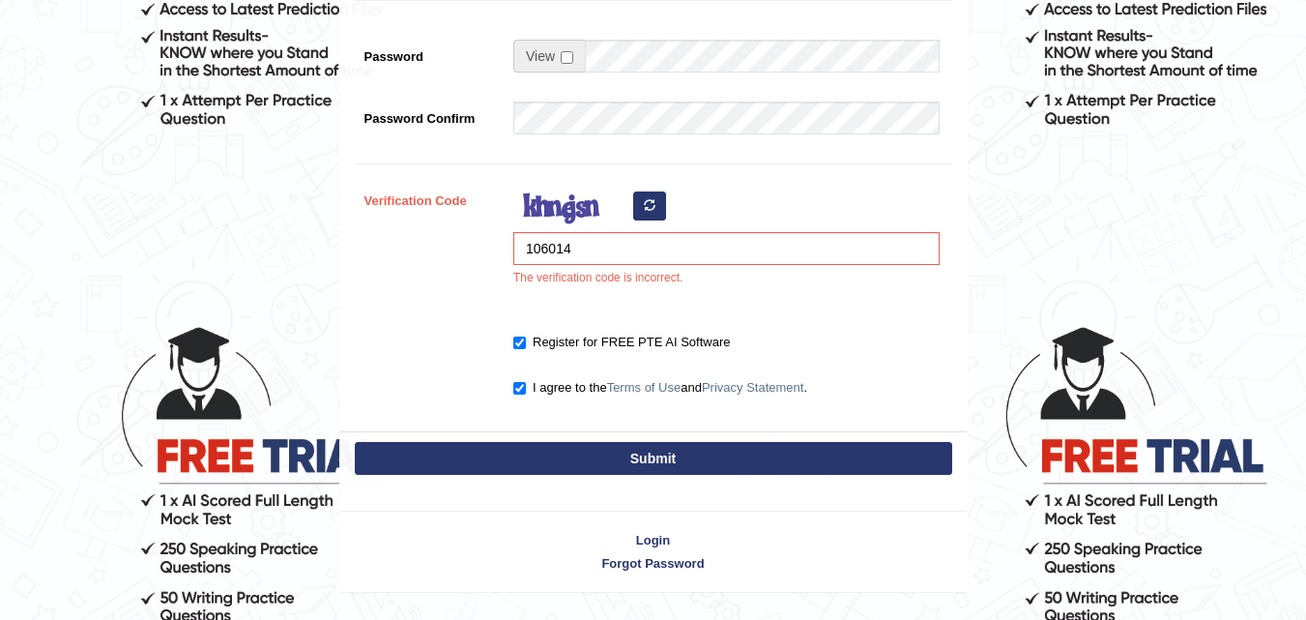
click at [640, 455] on button "Submit" at bounding box center [654, 458] width 598 height 33
type input "[PHONE_NUMBER]"
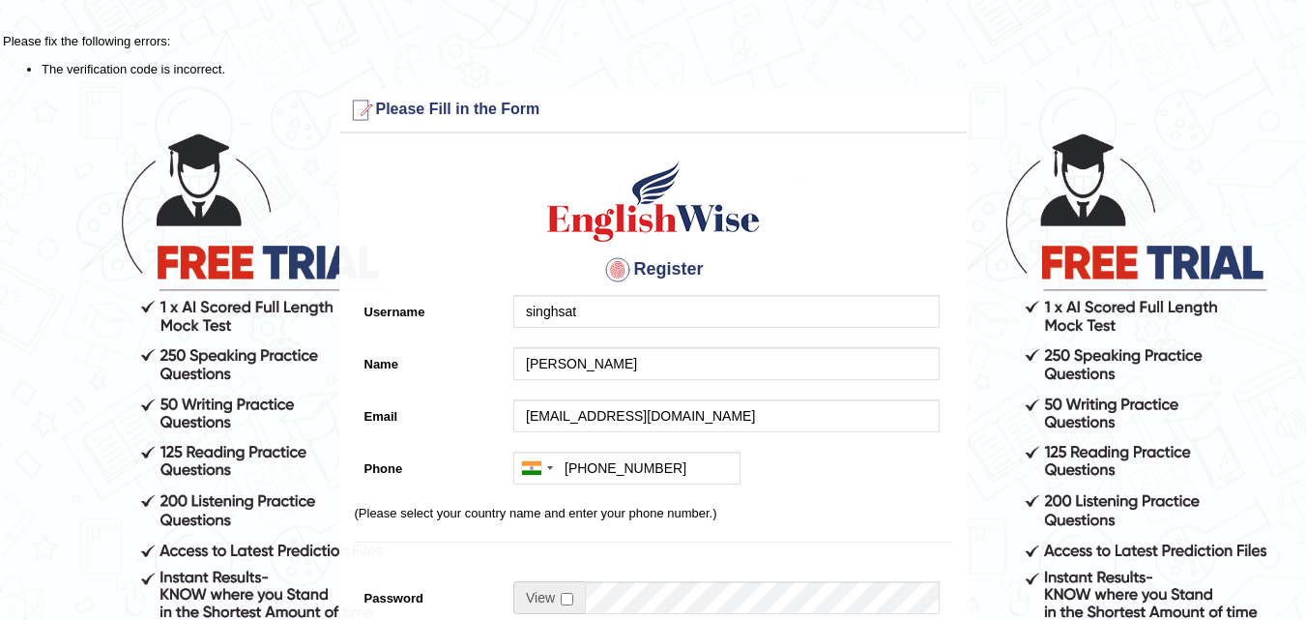
scroll to position [542, 0]
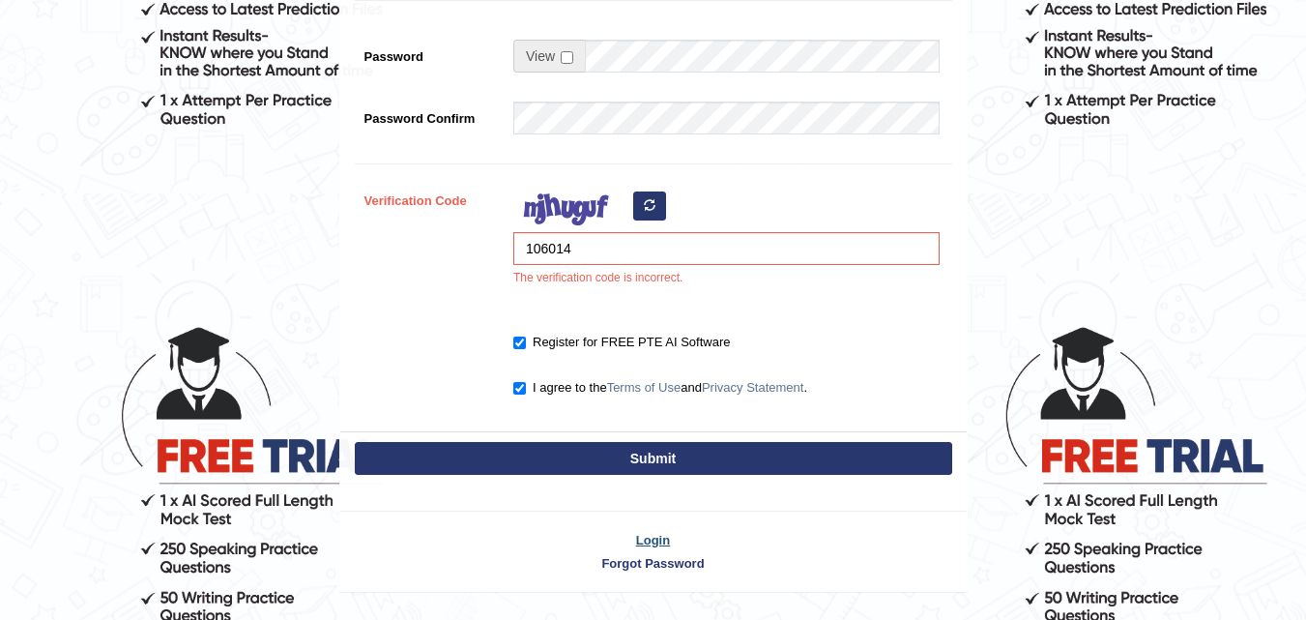
click at [644, 537] on link "Login" at bounding box center [653, 540] width 627 height 18
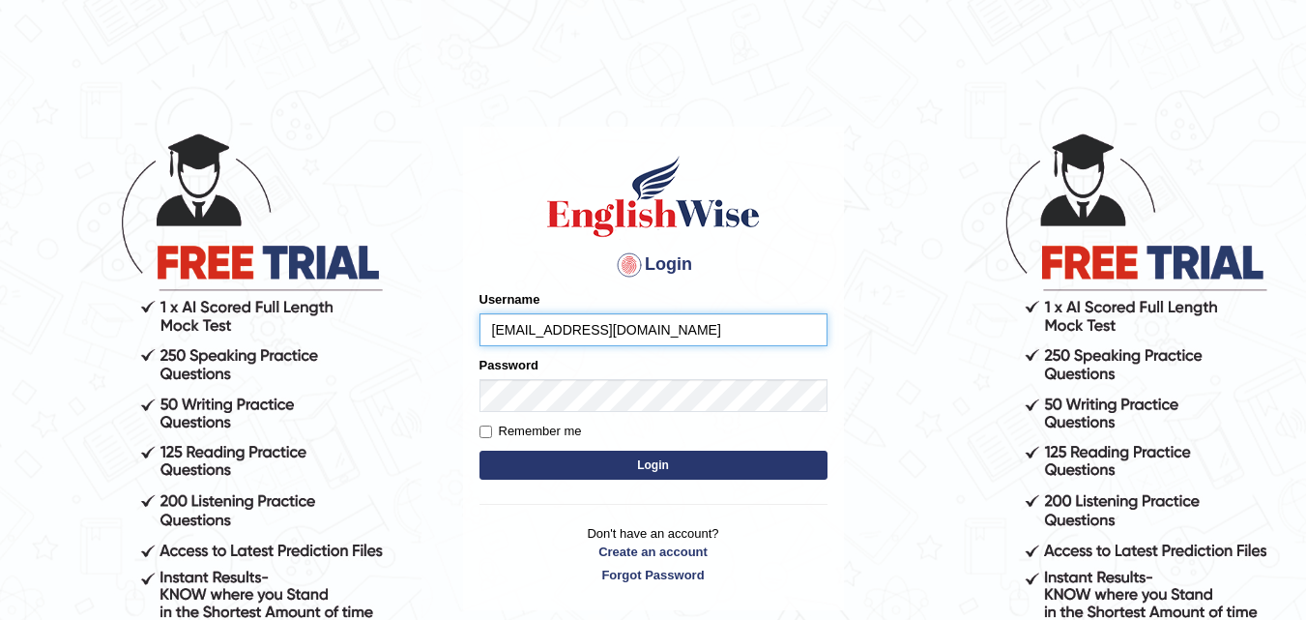
type input "[EMAIL_ADDRESS][DOMAIN_NAME]"
click at [488, 426] on input "Remember me" at bounding box center [486, 432] width 13 height 13
checkbox input "true"
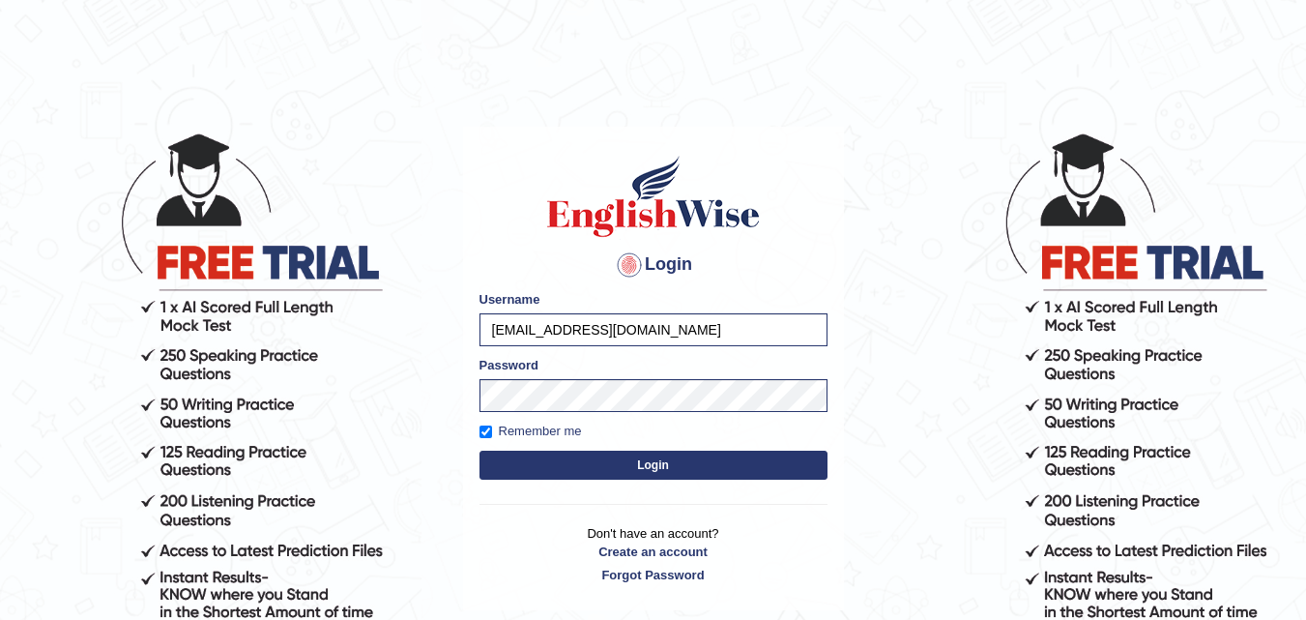
click at [517, 454] on button "Login" at bounding box center [654, 465] width 348 height 29
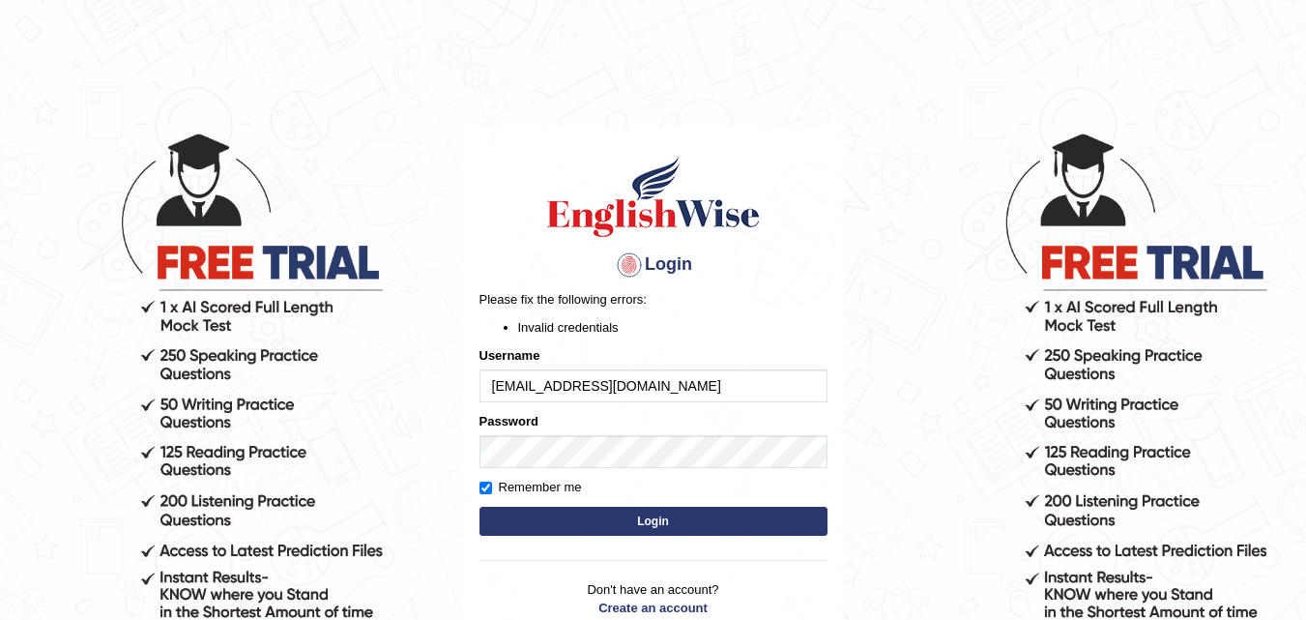
click at [609, 524] on button "Login" at bounding box center [654, 521] width 348 height 29
click at [688, 393] on input "[EMAIL_ADDRESS][DOMAIN_NAME]" at bounding box center [654, 385] width 348 height 33
type input "s"
type input "singhsat"
click at [660, 513] on button "Login" at bounding box center [654, 521] width 348 height 29
